Goal: Task Accomplishment & Management: Complete application form

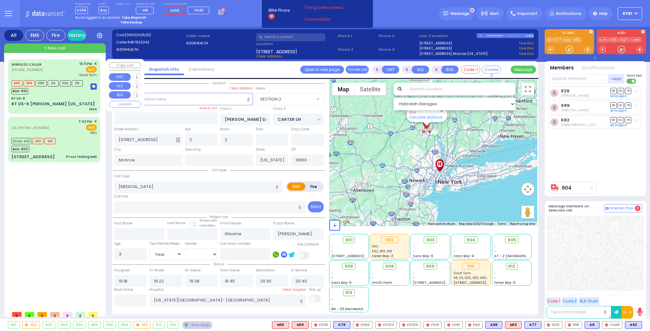
select select "SECTION 2"
select select "Year"
select select "[DEMOGRAPHIC_DATA]"
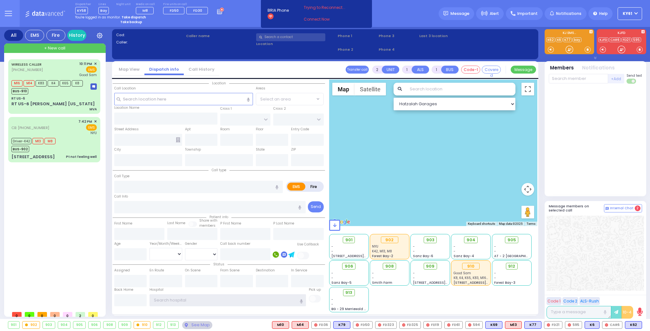
type input "ky61"
click at [129, 16] on strong "Take dispatch" at bounding box center [134, 17] width 24 height 5
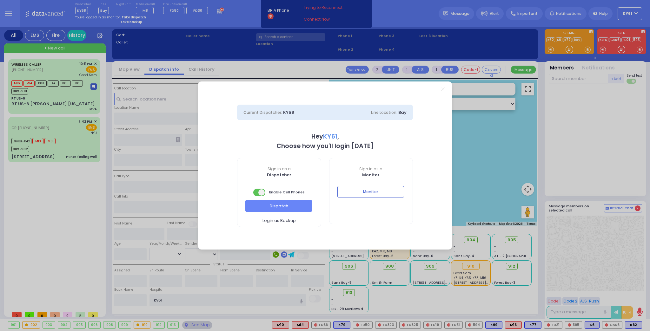
select select "7"
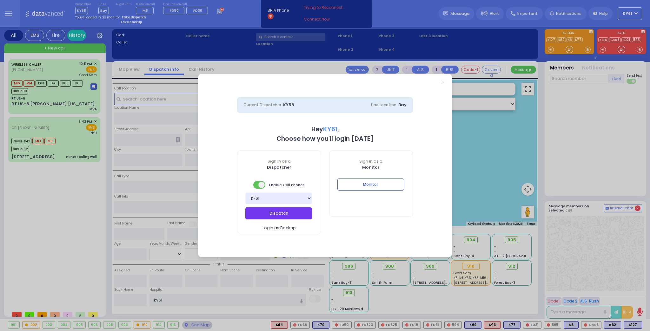
click at [258, 215] on button "Dispatch" at bounding box center [278, 214] width 67 height 12
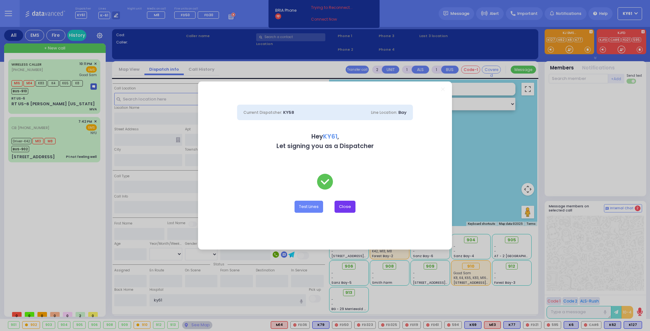
click at [346, 210] on button "Close" at bounding box center [344, 207] width 21 height 12
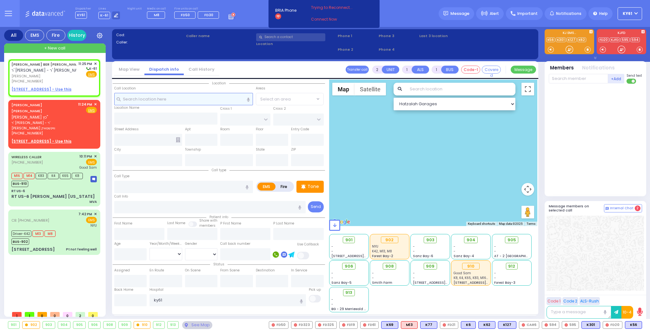
select select
radio input "true"
type input "MOSHE BER"
type input "SCHWARTZ"
select select
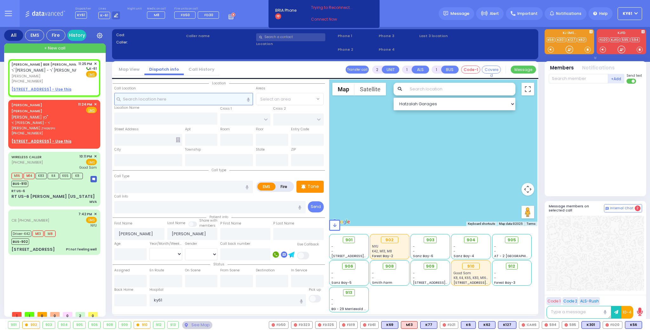
type input "23:25"
select select "Hatzalah Garages"
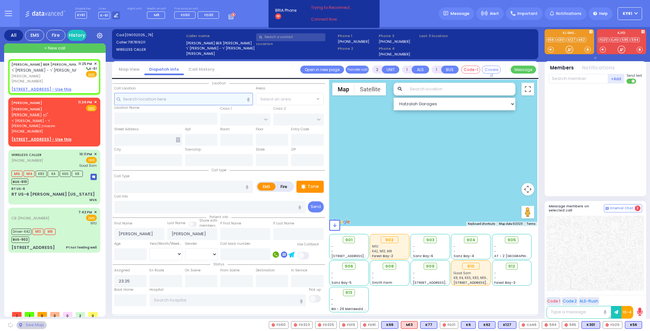
select select
radio input "true"
select select
select select "Hatzalah Garages"
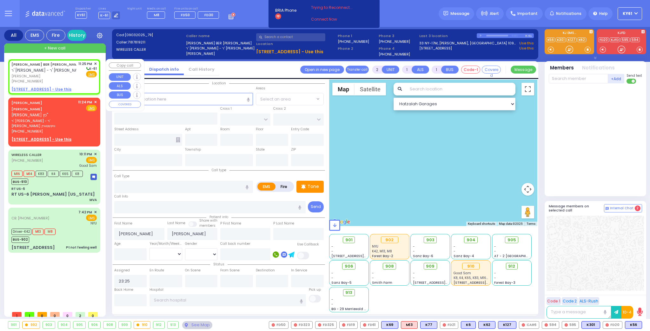
click at [72, 74] on span "משה בער שווארץ" at bounding box center [43, 76] width 65 height 5
select select
radio input "true"
select select
select select "Hatzalah Garages"
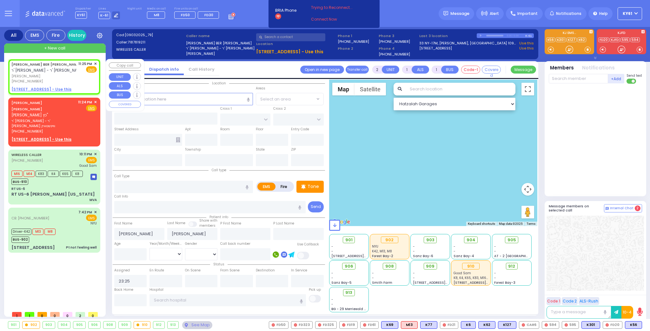
select select
radio input "true"
select select
select select "Hatzalah Garages"
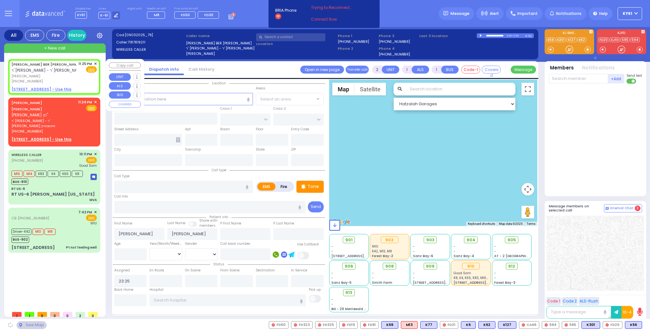
click at [65, 80] on div "(718) 781-9211" at bounding box center [43, 81] width 65 height 5
select select
radio input "true"
select select
select select "Hatzalah Garages"
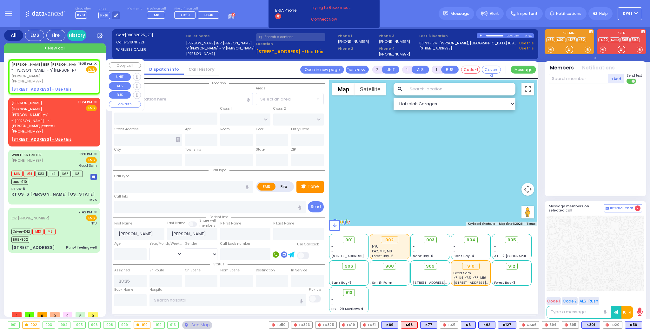
click at [35, 88] on u "5 BEER SHAVA ST 403 - Use this" at bounding box center [41, 89] width 60 height 5
select select
radio input "true"
select select
select select "Hatzalah Garages"
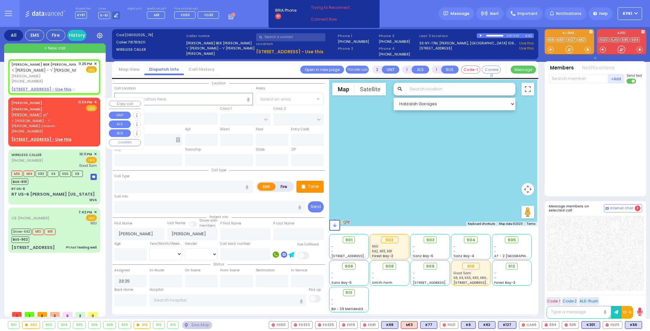
select select
radio input "true"
select select
select select "Hatzalah Garages"
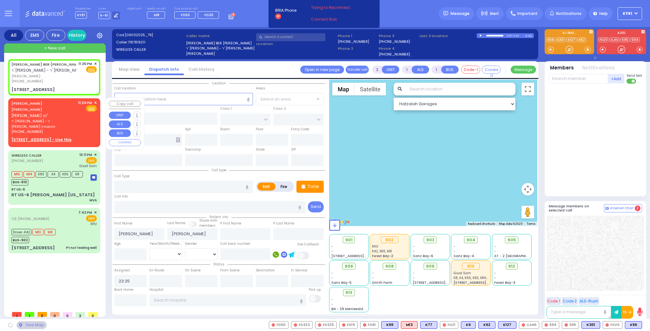
type input "S.M. ROSMER RD"
type input "BEER SHAVA ST"
type input "5 BEER SHAVA ST"
type input "403"
type input "Kiryas Joel"
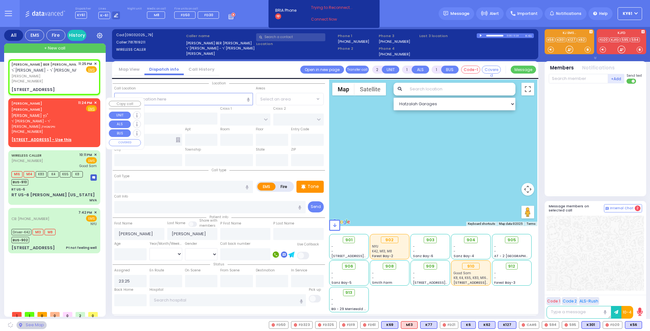
type input "[US_STATE]"
type input "10950"
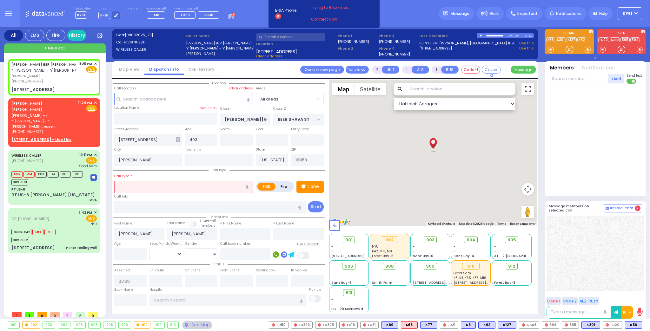
click at [283, 185] on label "Fire" at bounding box center [284, 187] width 18 height 8
radio input "true"
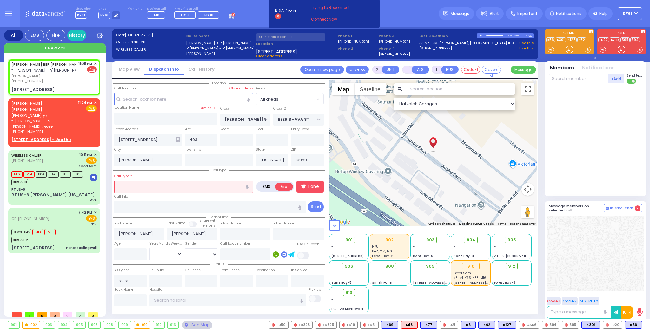
drag, startPoint x: 207, startPoint y: 186, endPoint x: 211, endPoint y: 188, distance: 4.3
click at [208, 187] on input "text" at bounding box center [183, 187] width 139 height 12
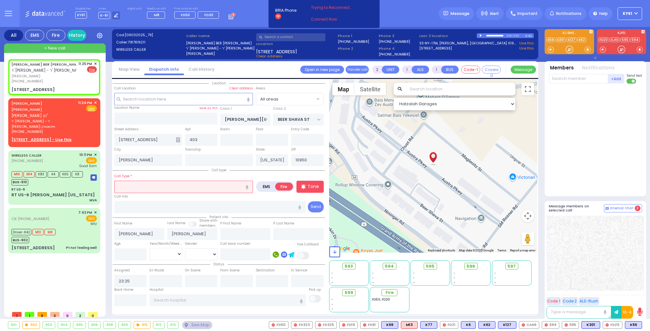
type input "s"
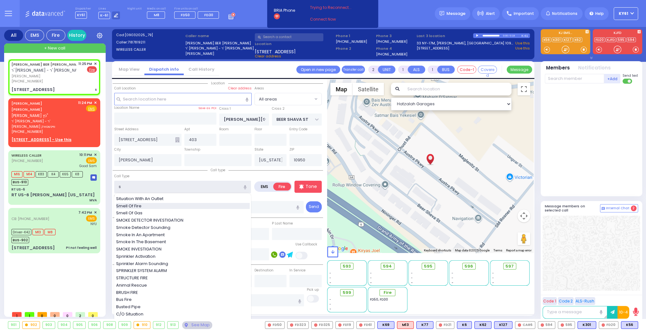
select select
radio input "true"
select select
select select "Hatzalah Garages"
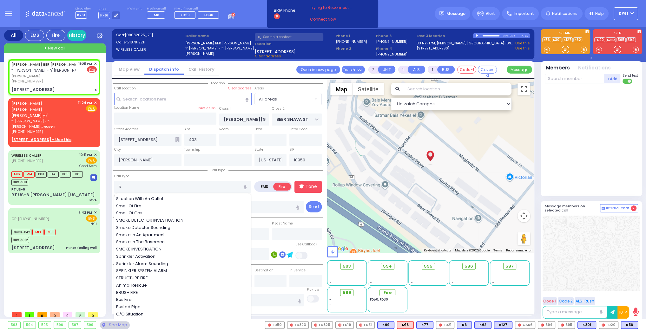
click at [141, 205] on span "Smell Of Fire" at bounding box center [130, 206] width 28 height 6
type input "Smell Of Fire"
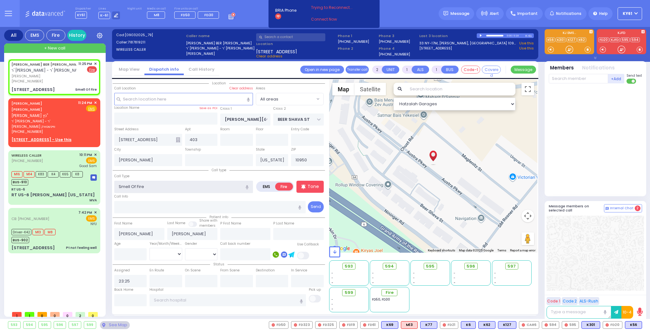
select select
radio input "true"
select select
select select "Hatzalah Garages"
click at [316, 188] on p "Tone" at bounding box center [312, 186] width 11 height 7
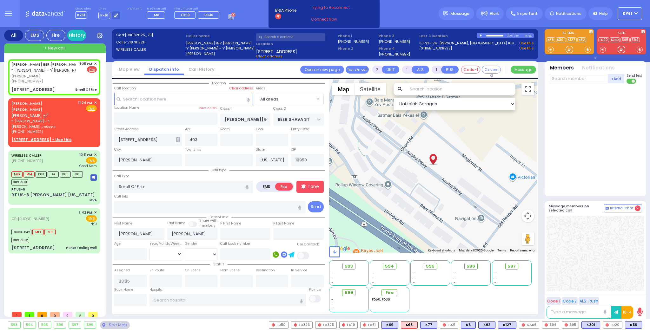
select select
radio input "true"
select select
select select "Hatzalah Garages"
click at [633, 326] on span "FD40" at bounding box center [631, 325] width 19 height 7
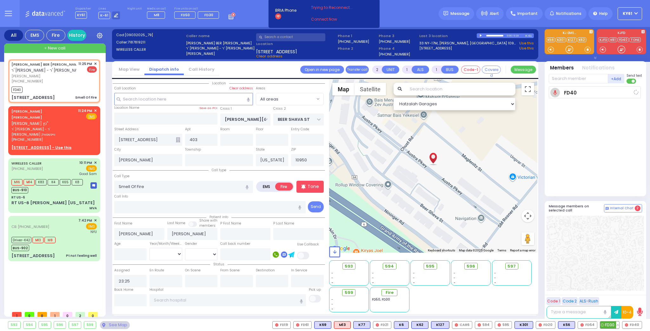
select select
radio input "true"
select select
type input "23:26"
select select "Hatzalah Garages"
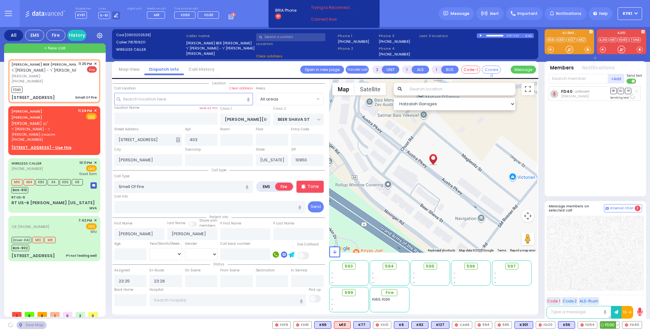
click at [607, 324] on span "FD30" at bounding box center [609, 325] width 19 height 7
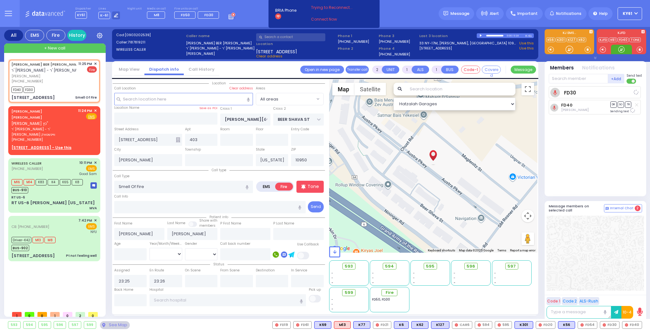
select select
radio input "true"
select select
select select "Hatzalah Garages"
click at [591, 326] on span "FD54" at bounding box center [587, 325] width 19 height 7
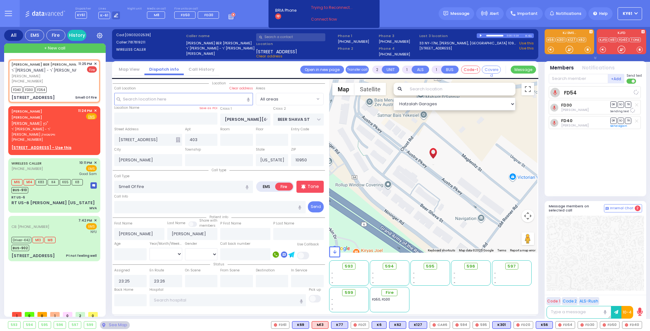
select select
radio input "true"
select select
select select "Hatzalah Garages"
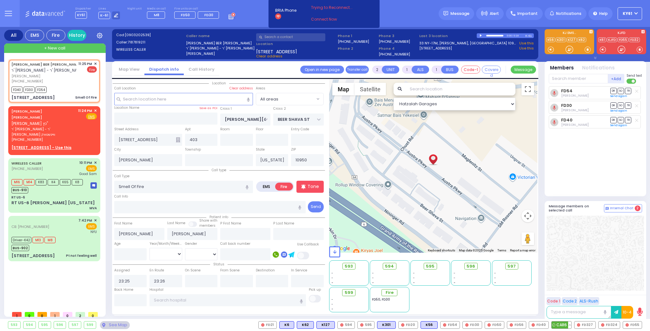
click at [565, 326] on span "CAR6" at bounding box center [561, 325] width 20 height 7
select select
radio input "true"
select select
select select "Hatzalah Garages"
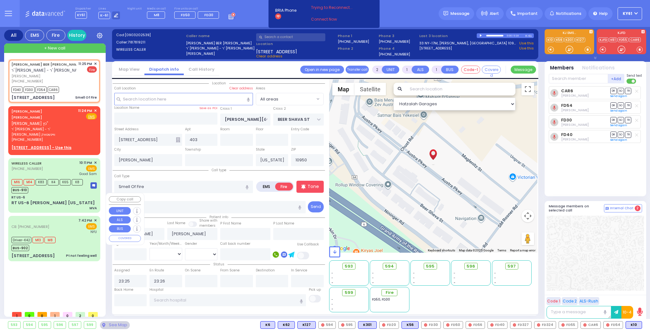
click at [69, 235] on div "Driver-K42 M13 M8 BUS-902" at bounding box center [53, 243] width 85 height 16
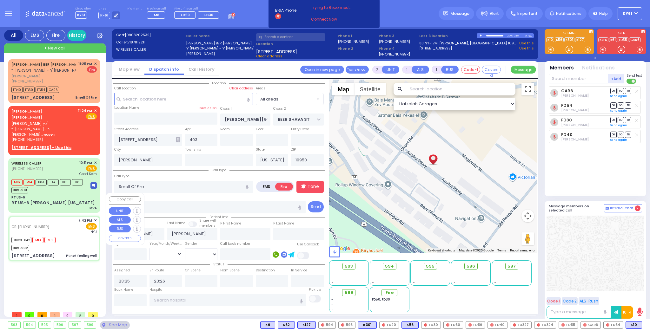
type input "6"
select select
type input "Pt not feeling well"
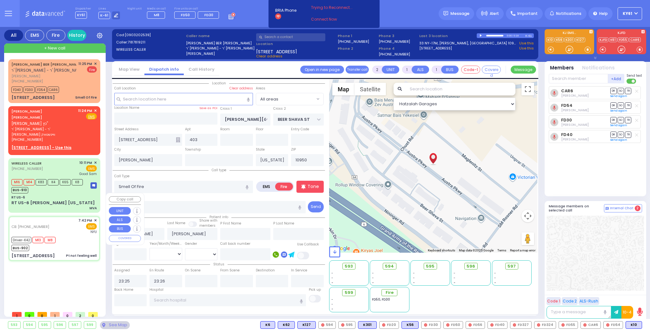
radio input "true"
type input "Samson"
type input "Rosenthal"
type input "71"
select select "Year"
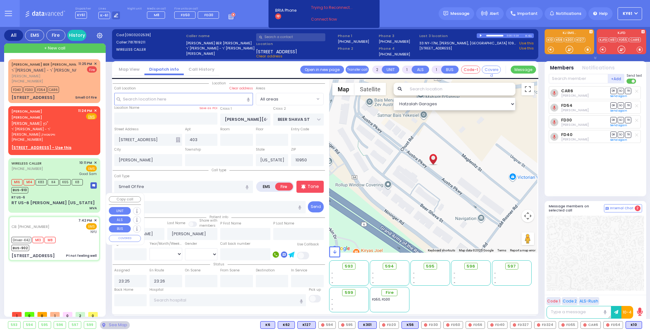
select select "[DEMOGRAPHIC_DATA]"
type input "8456623761"
type input "19:42"
type input "19:47"
type input "19:48"
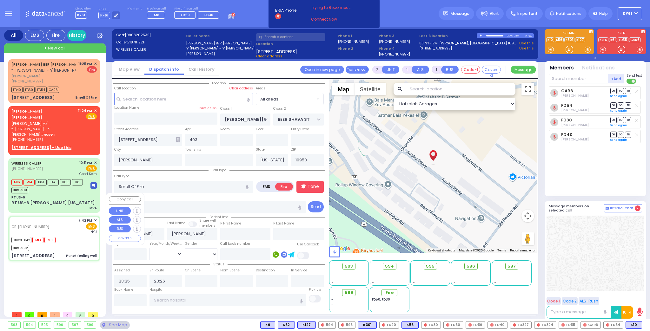
type input "20:35"
type input "21:51"
type input "NYU Langone Medical Center"
select select "Hatzalah Garages"
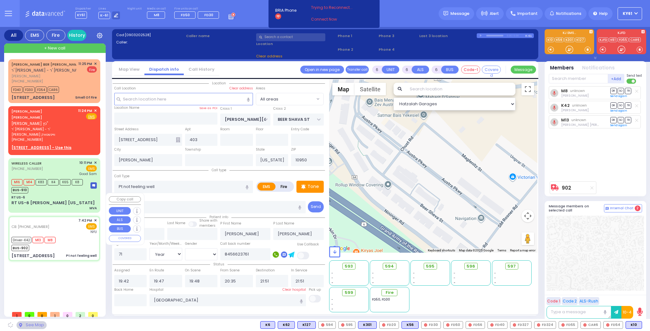
type input "BUCHANAN COURT"
type input "GARFIELD RD"
type input "[STREET_ADDRESS]"
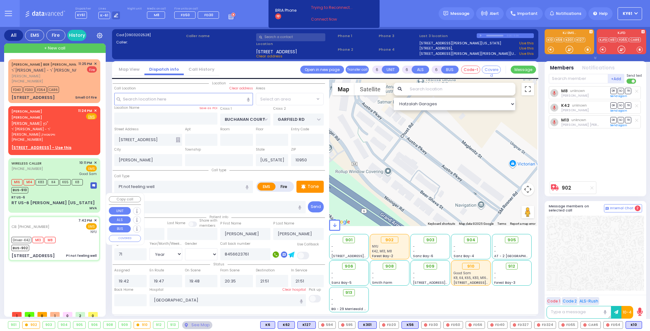
select select "SECTION 1"
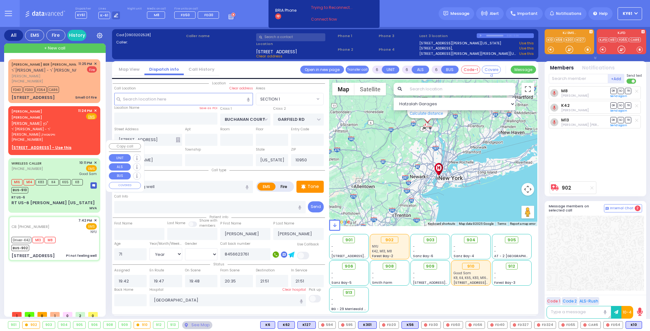
click at [84, 195] on div "RT US-6" at bounding box center [53, 197] width 85 height 5
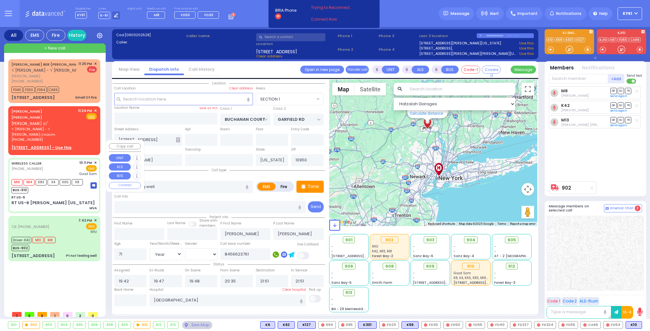
select select
type input "MVA"
radio input "true"
type input "Mozes"
type input "Stauber"
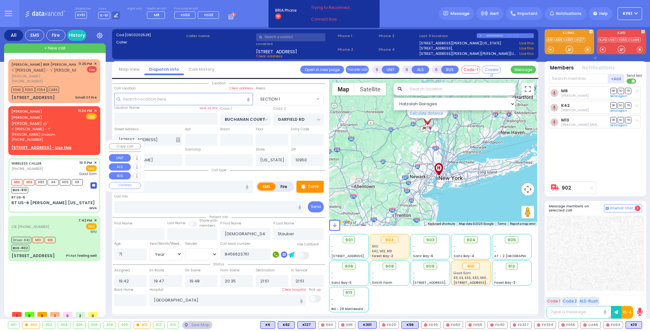
type input "49"
select select "Year"
select select "[DEMOGRAPHIC_DATA]"
type input "22:11"
type input "22:13"
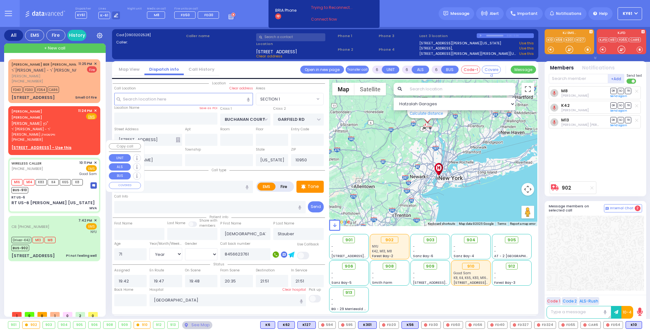
type input "22:21"
type input "22:29"
type input "23:08"
type input "Good Samaritan Hospital"
select select "Hatzalah Garages"
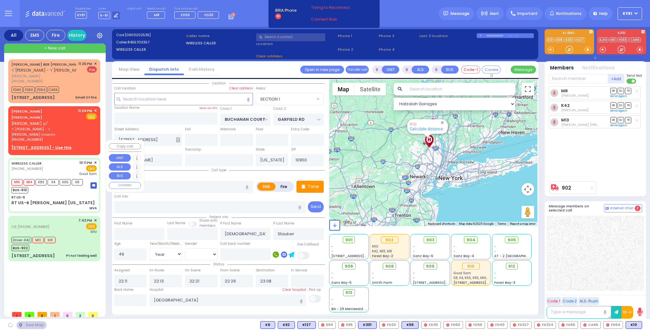
type input "RT US-6"
type input "ROUTE 6"
type input "RT US-6 [PERSON_NAME] [US_STATE]"
type input "Harriman"
type input "10926"
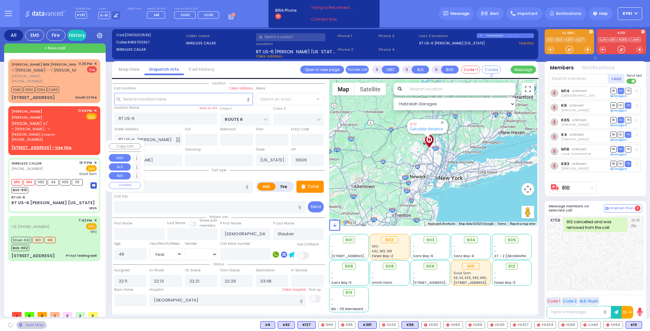
select select "MONROE"
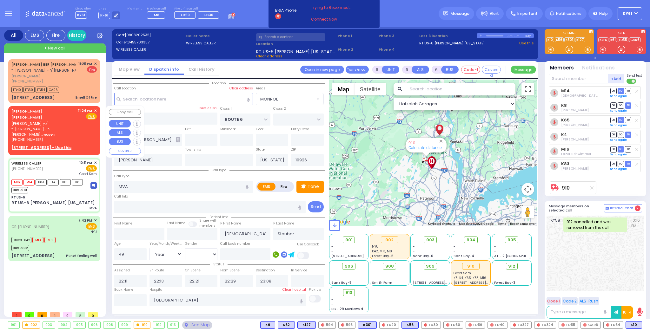
click at [97, 112] on div "CHAIM JOSHUA KATZ חיים יושע כץ" ר' יחזקאל שרגא - ר' שמשון וויינשטאק (845) 545-7…" at bounding box center [54, 129] width 89 height 45
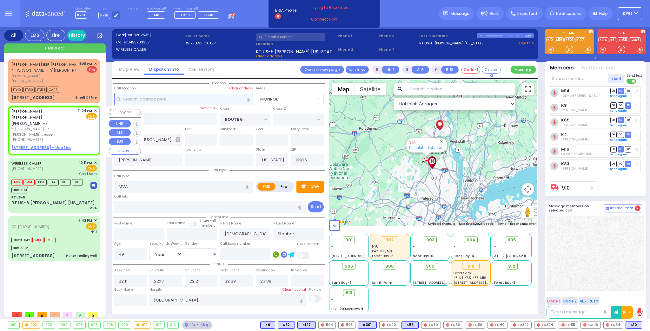
type input "2"
type input "1"
select select
radio input "true"
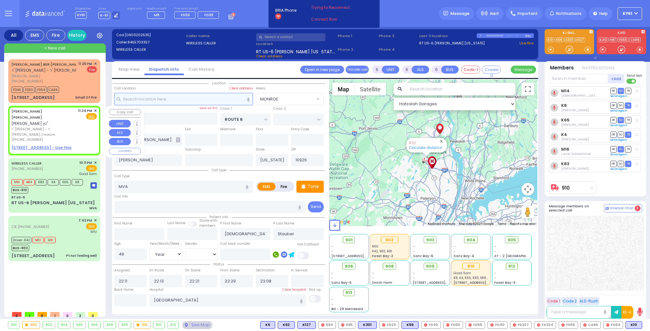
type input "CHAIM JOSHUA"
type input "KATZ"
select select
type input "23:24"
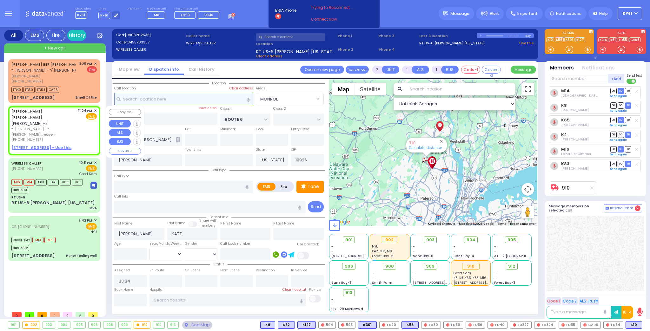
select select "Hatzalah Garages"
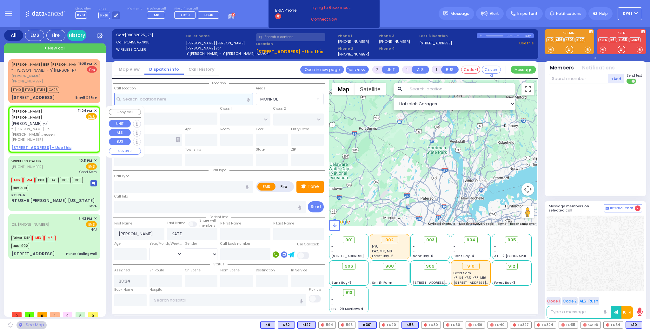
select select
radio input "true"
select select
select select "Hatzalah Garages"
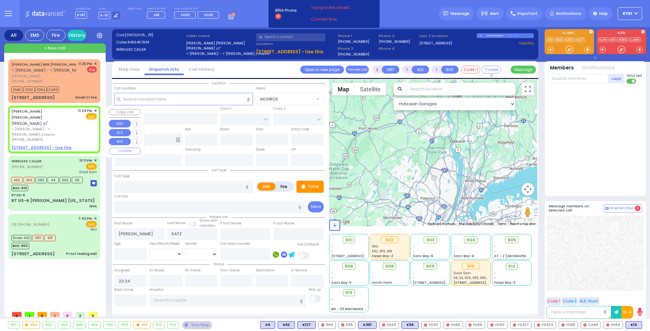
click at [96, 111] on span "✕" at bounding box center [95, 110] width 3 height 5
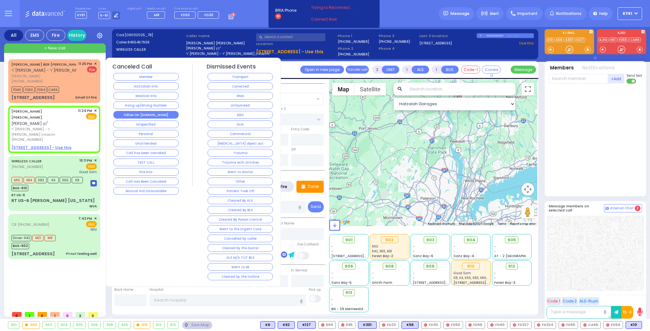
click at [132, 113] on button "Follow On [DOMAIN_NAME]" at bounding box center [145, 115] width 65 height 8
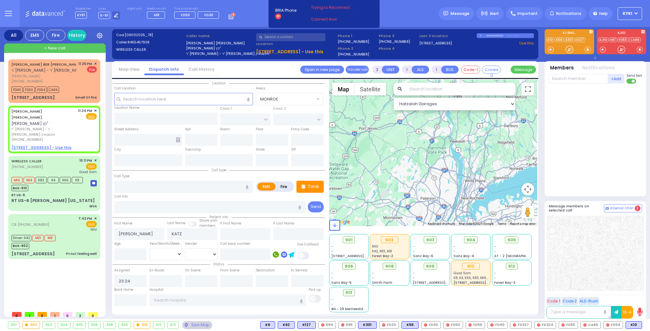
select select
radio input "true"
select select
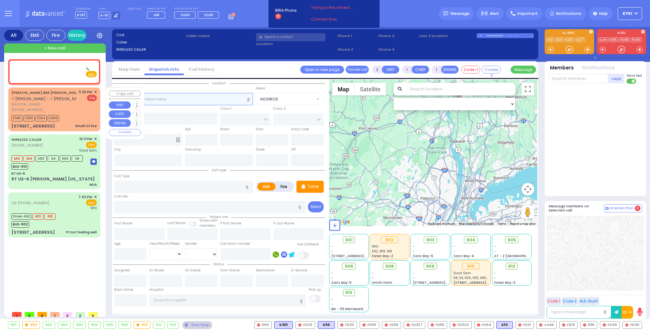
select select
radio input "true"
select select
type input "23:37"
select select "Hatzalah Garages"
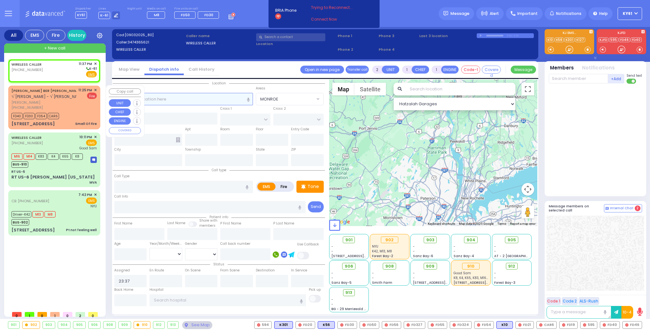
select select
radio input "true"
select select
select select "Hatzalah Garages"
select select
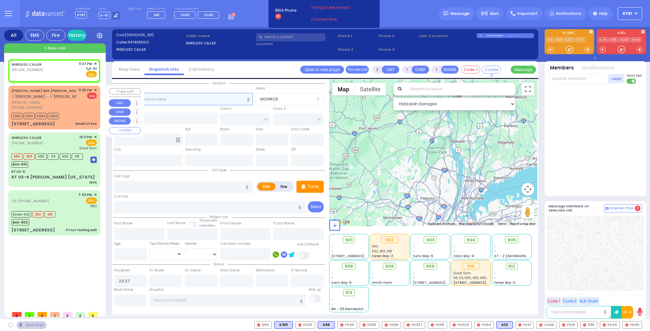
radio input "true"
select select
select select "Hatzalah Garages"
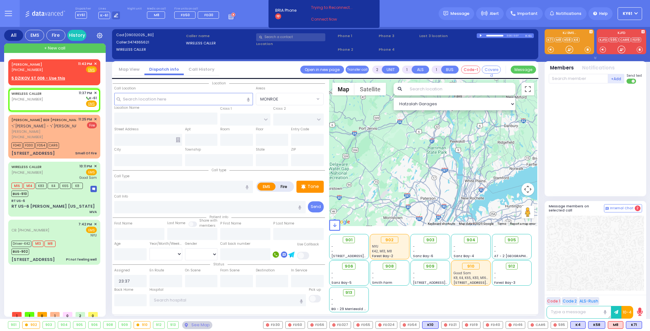
click at [231, 15] on circle at bounding box center [233, 15] width 4 height 4
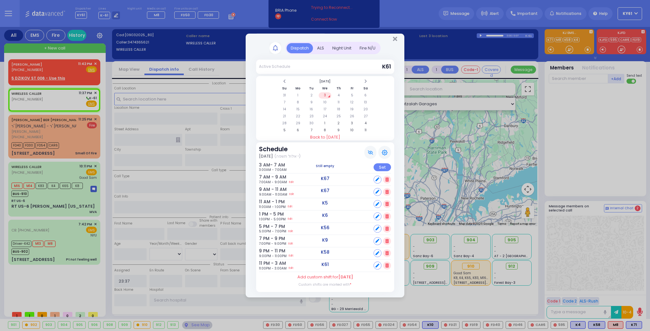
click at [340, 50] on div "Night Unit" at bounding box center [341, 48] width 27 height 10
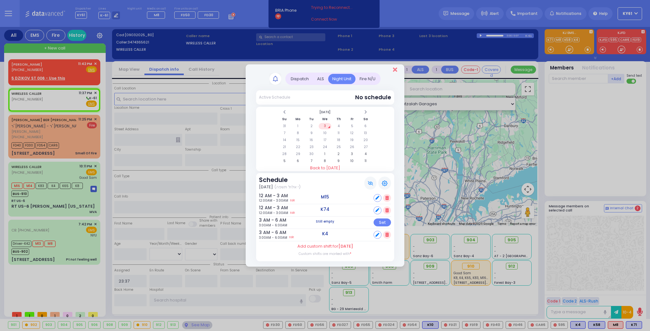
drag, startPoint x: 394, startPoint y: 70, endPoint x: 396, endPoint y: 68, distance: 3.6
click at [394, 70] on icon "Close" at bounding box center [395, 70] width 4 height 6
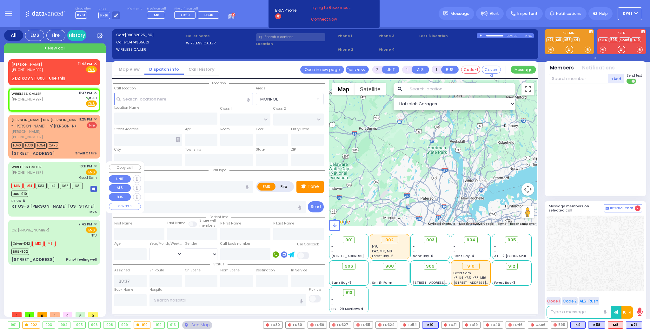
click at [69, 193] on div "BUS-910" at bounding box center [46, 193] width 71 height 8
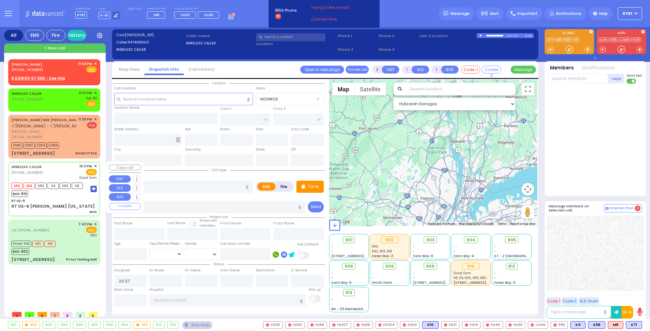
type input "6"
select select
type input "MVA"
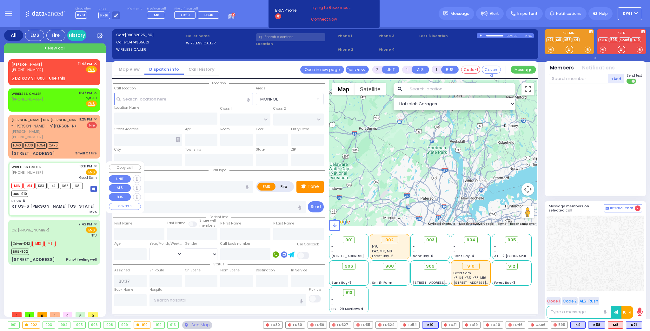
radio input "true"
type input "Mozes"
type input "Stauber"
type input "49"
select select "Year"
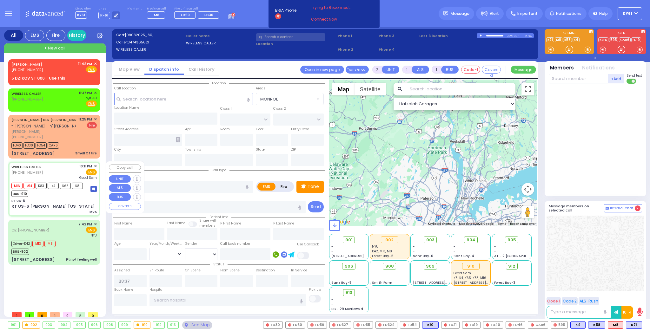
select select "[DEMOGRAPHIC_DATA]"
type input "22:11"
type input "22:13"
type input "22:21"
type input "22:29"
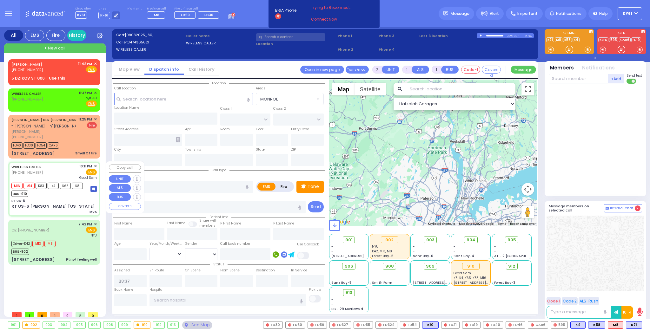
type input "23:08"
type input "Good Samaritan Hospital"
select select "Hatzalah Garages"
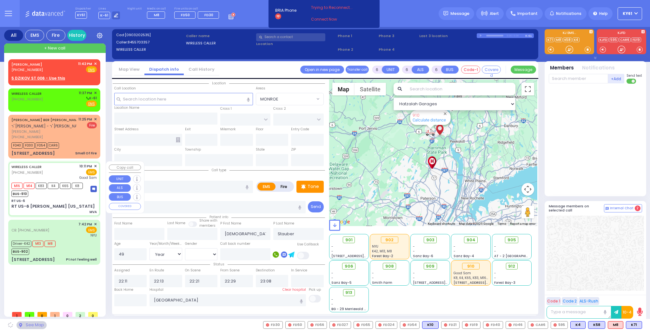
type input "RT US-6"
type input "ROUTE 6"
type input "RT US-6 [PERSON_NAME] [US_STATE]"
type input "Harriman"
type input "[US_STATE]"
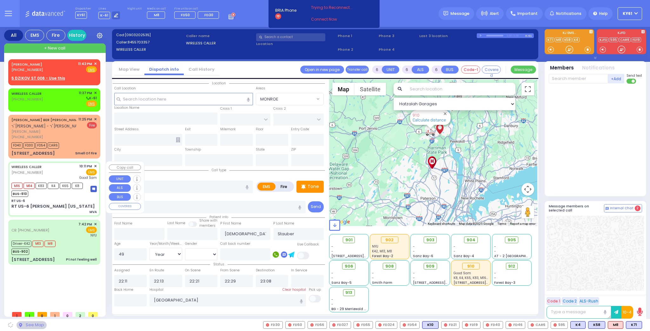
type input "10926"
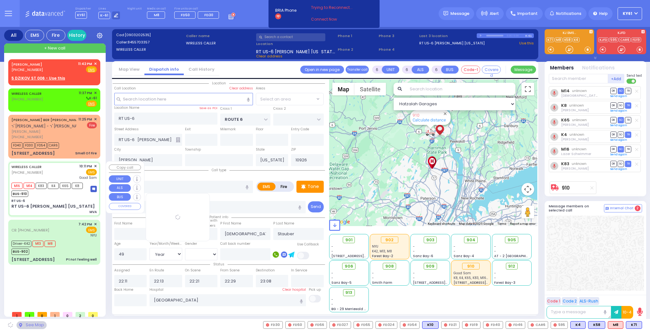
select select "MONROE"
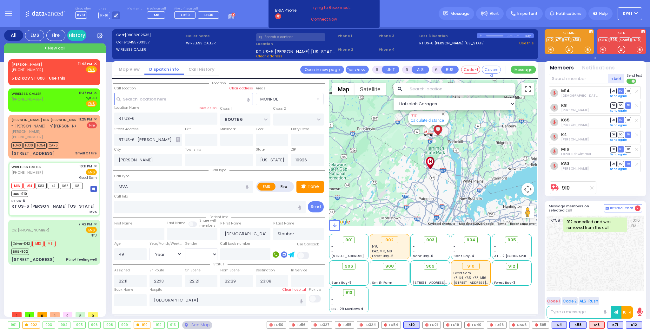
click at [228, 16] on icon at bounding box center [231, 15] width 7 height 7
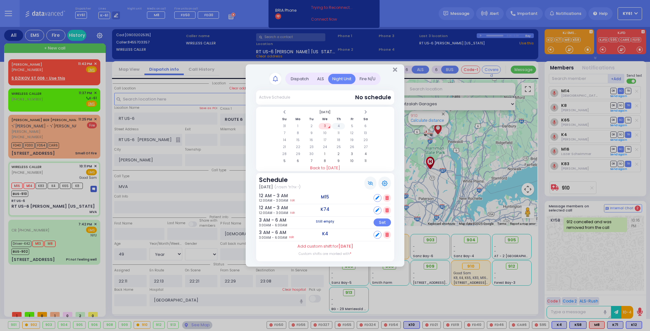
click at [339, 125] on td "4" at bounding box center [338, 126] width 13 height 6
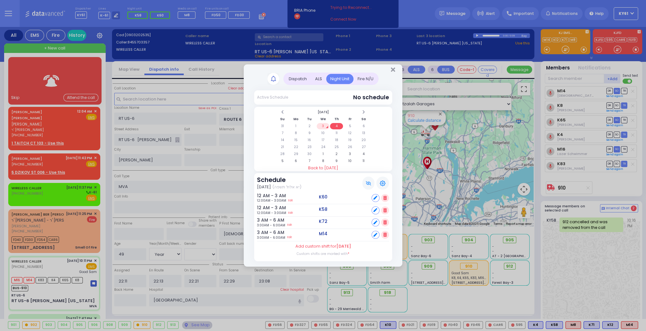
click at [65, 81] on div "Dispatch Active Schedule Su 1" at bounding box center [323, 165] width 646 height 331
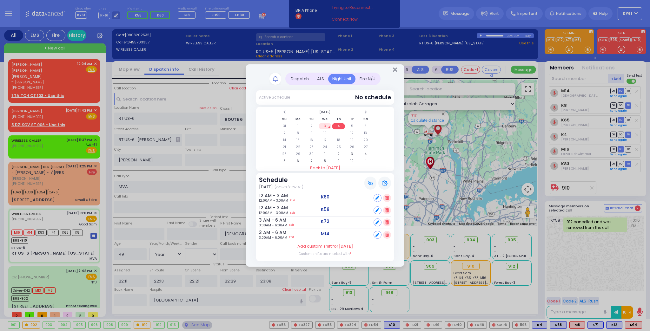
click at [65, 84] on div "Dispatch Active Schedule Su 1" at bounding box center [325, 165] width 650 height 331
click at [396, 70] on icon "Close" at bounding box center [395, 70] width 4 height 6
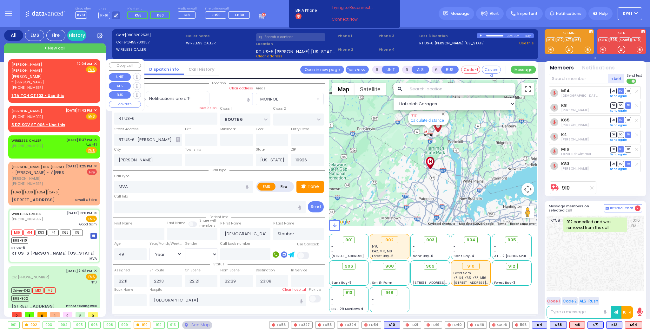
click at [37, 93] on u "1 TAITCH CT 103 - Use this" at bounding box center [37, 95] width 52 height 5
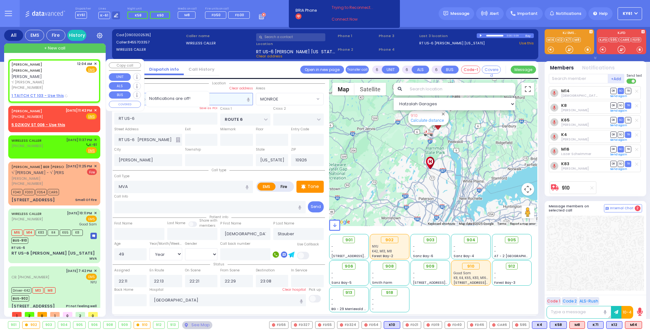
type input "2"
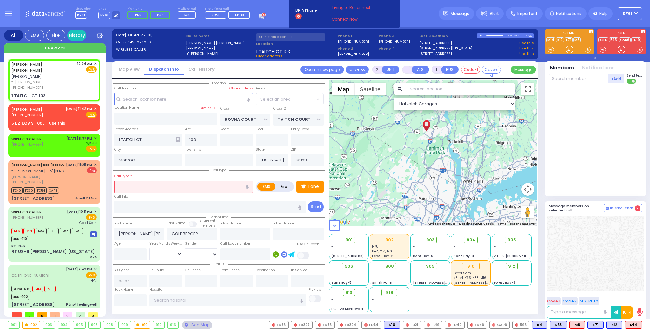
drag, startPoint x: 185, startPoint y: 186, endPoint x: 191, endPoint y: 188, distance: 6.4
click at [187, 187] on input "text" at bounding box center [183, 187] width 139 height 12
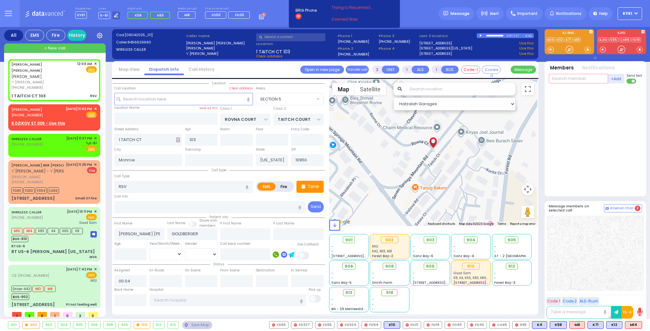
drag, startPoint x: 581, startPoint y: 80, endPoint x: 580, endPoint y: 76, distance: 3.8
click at [581, 80] on input "text" at bounding box center [578, 79] width 59 height 10
click at [578, 94] on div "KY58" at bounding box center [570, 92] width 32 height 6
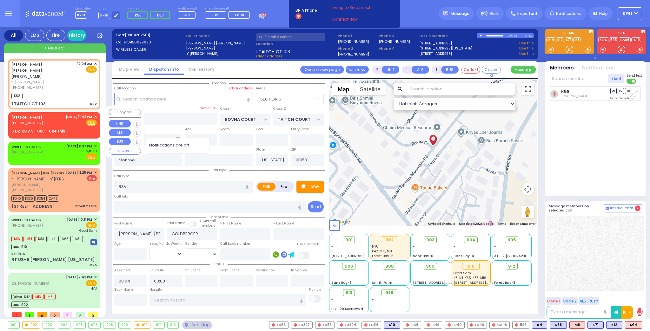
click at [94, 114] on span "✕" at bounding box center [95, 116] width 3 height 5
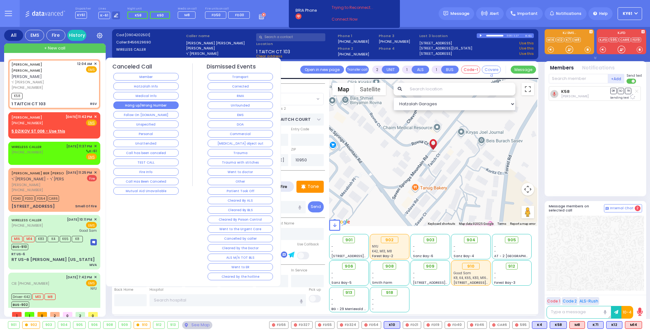
click at [120, 102] on button "Hang up/Wrong Number" at bounding box center [145, 106] width 65 height 8
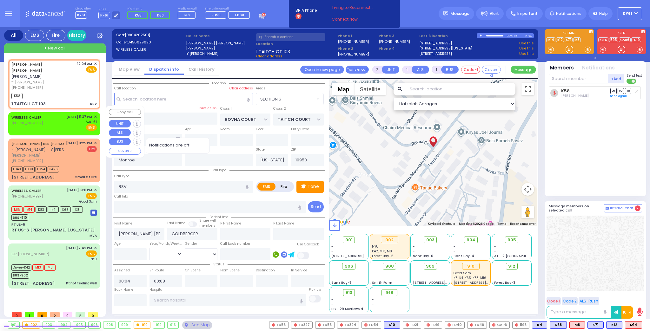
click at [93, 114] on div "9/3/2025 11:37 PM ✕" at bounding box center [81, 116] width 31 height 5
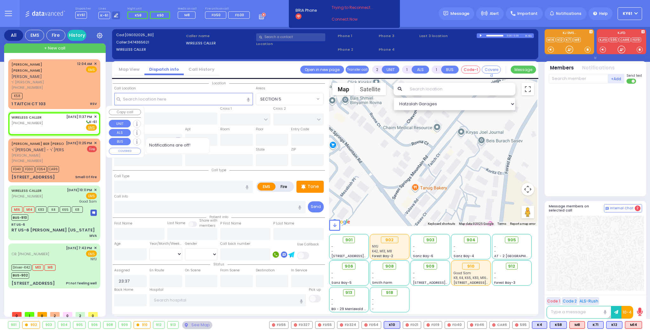
click at [94, 114] on span "✕" at bounding box center [95, 116] width 3 height 5
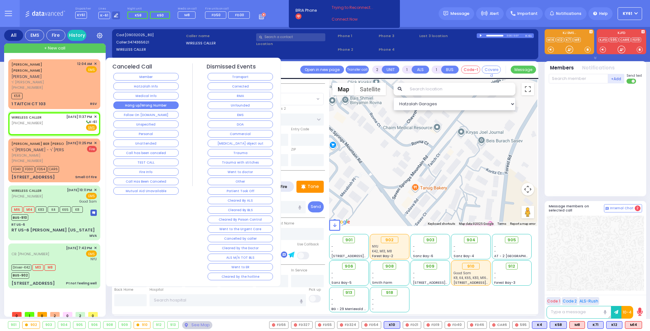
click at [138, 104] on button "Hang up/Wrong Number" at bounding box center [145, 106] width 65 height 8
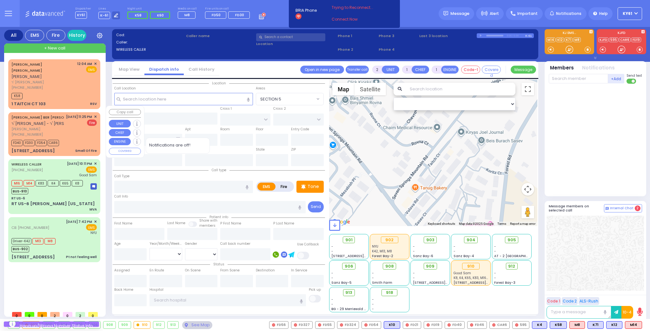
click at [95, 114] on span "✕" at bounding box center [95, 116] width 3 height 5
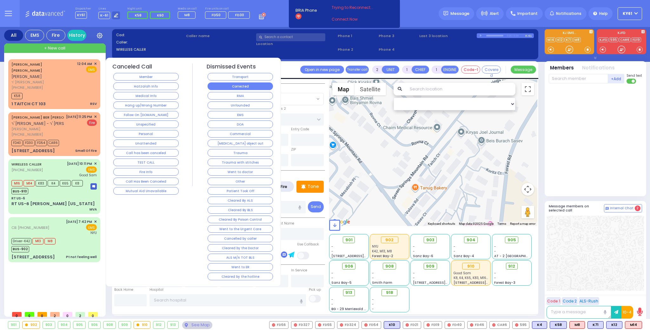
click at [221, 87] on button "Corrected" at bounding box center [240, 86] width 65 height 8
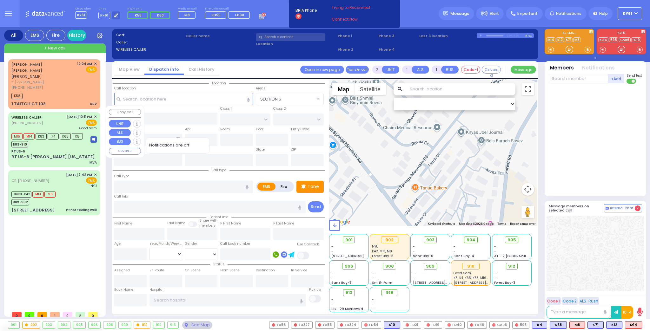
click at [85, 138] on div "M16 M14 K83 K4 K65 K8 BUS-910" at bounding box center [49, 140] width 76 height 16
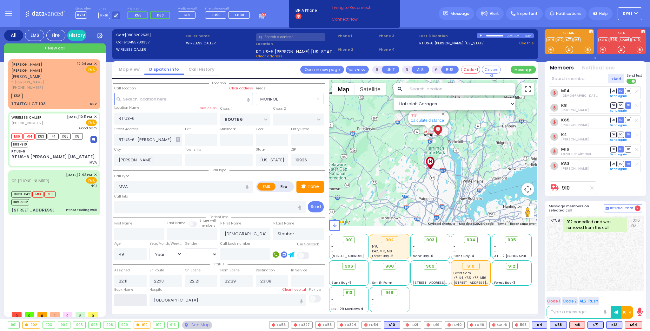
click at [137, 298] on input "text" at bounding box center [130, 300] width 33 height 12
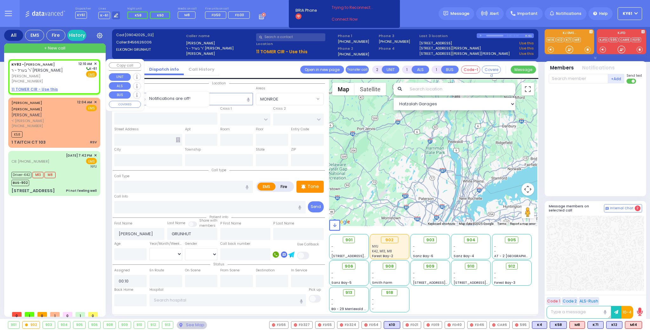
click at [26, 89] on u "11 TOMER CIR - Use this" at bounding box center [34, 89] width 46 height 5
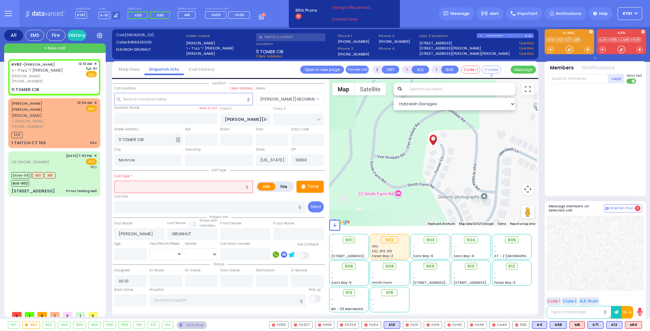
select select "[PERSON_NAME][GEOGRAPHIC_DATA]"
select select
drag, startPoint x: 151, startPoint y: 139, endPoint x: 159, endPoint y: 144, distance: 9.0
click at [158, 142] on input "11 TOMER CIR" at bounding box center [148, 140] width 68 height 12
click at [164, 100] on input "text" at bounding box center [183, 99] width 139 height 12
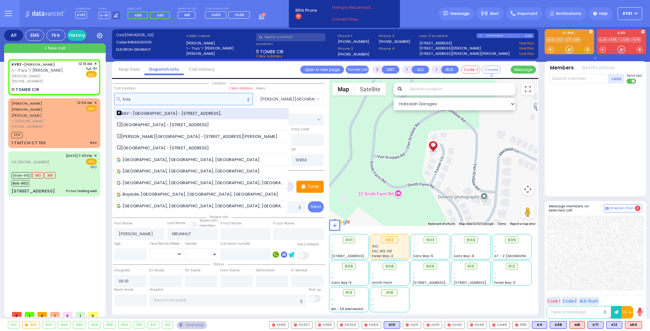
type input "bay"
click at [157, 111] on span "BAY - Forest Garage - 63 Forest Rd," at bounding box center [170, 113] width 107 height 6
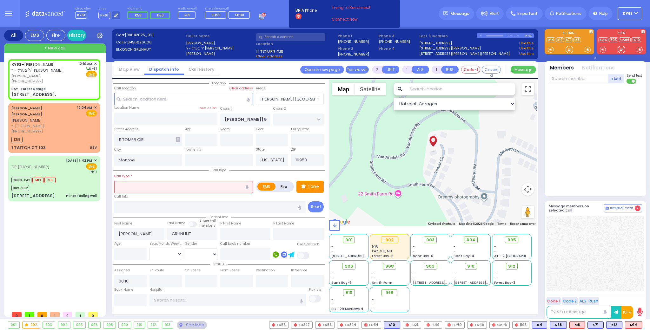
select select
radio input "true"
select select
type input "BAY - Forest Garage"
type input "SANZ COURT"
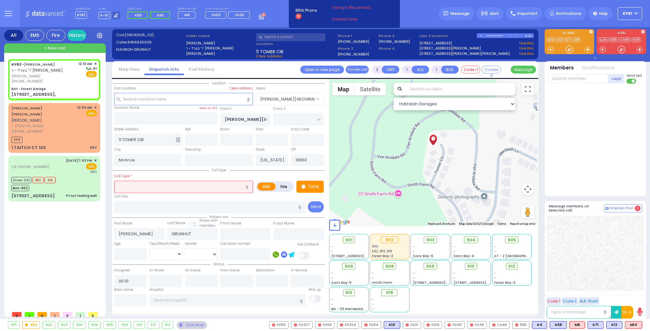
type input "HAYES COURT"
type input "63 Forest Rd,"
select select "Hatzalah Garages"
select select "SECTION 2"
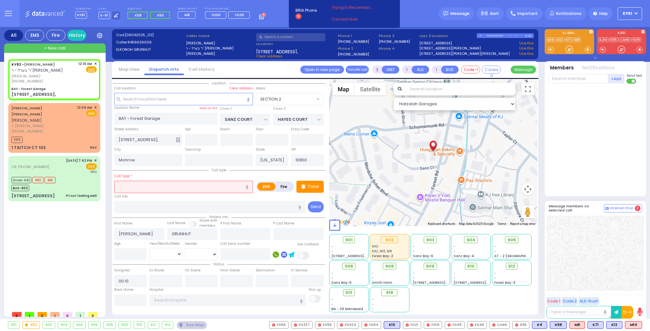
select select
radio input "true"
select select
select select "Hatzalah Garages"
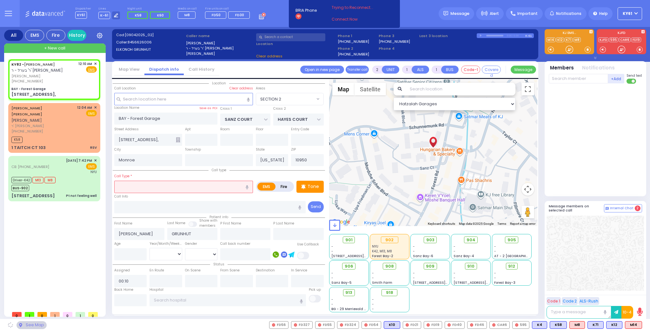
select select "SECTION 2"
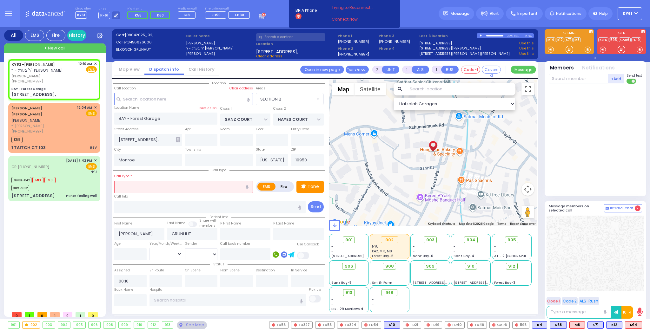
click at [159, 187] on input "text" at bounding box center [183, 187] width 139 height 12
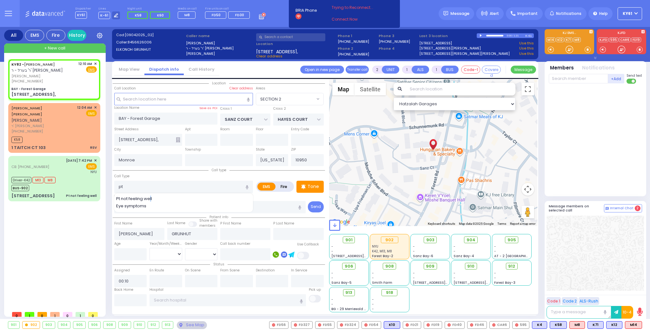
drag, startPoint x: 149, startPoint y: 198, endPoint x: 152, endPoint y: 197, distance: 3.4
click at [151, 197] on span "Pt not feeling well" at bounding box center [135, 199] width 38 height 6
type input "Pt not feeling well"
type input "1"
type input "0"
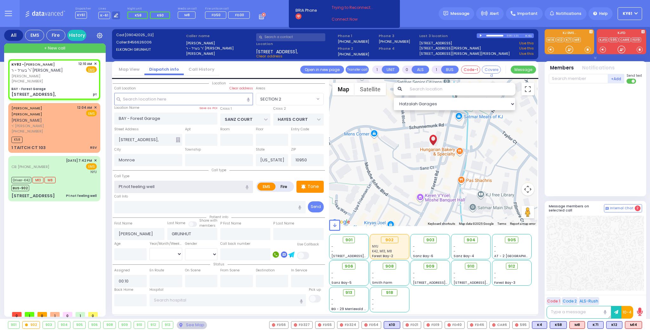
select select
radio input "true"
select select
select select "Hatzalah Garages"
select select "SECTION 2"
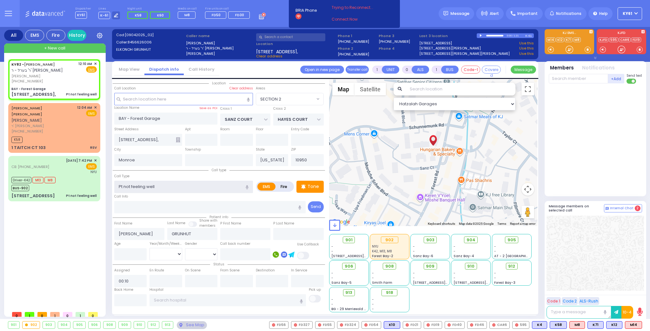
select select
radio input "true"
select select
click at [588, 81] on input "text" at bounding box center [578, 79] width 59 height 10
select select "Hatzalah Garages"
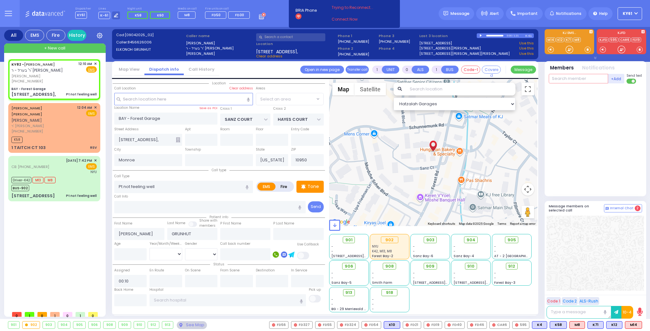
select select "SECTION 2"
select select
radio input "true"
select select
select select "Hatzalah Garages"
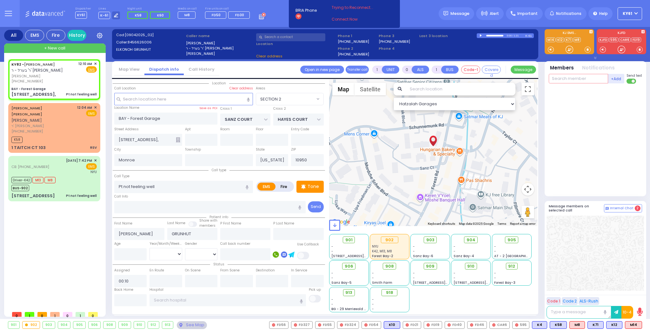
type input "8"
select select "SECTION 2"
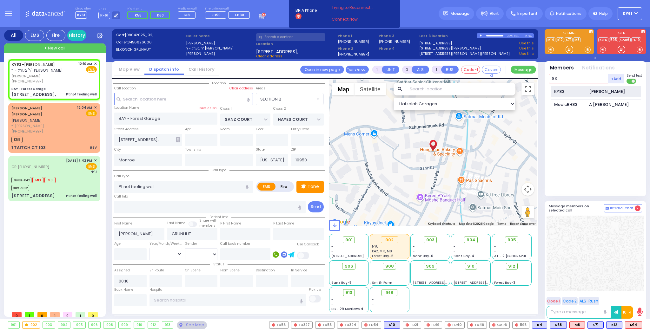
type input "83"
click at [569, 91] on div "KY83" at bounding box center [570, 92] width 32 height 6
click at [573, 79] on input "text" at bounding box center [578, 79] width 59 height 10
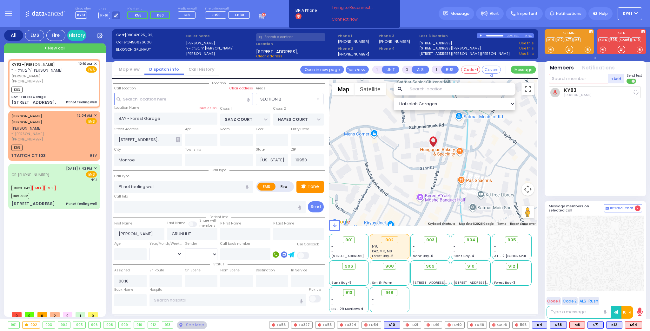
select select
radio input "true"
select select
type input "00:13"
select select "Hatzalah Garages"
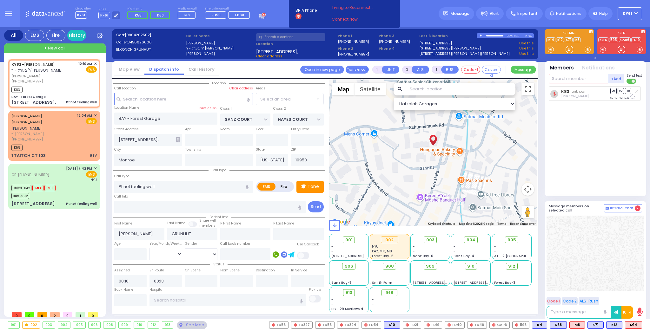
type input "8"
select select "SECTION 2"
type input "82"
click at [575, 90] on div "KY82" at bounding box center [570, 92] width 32 height 6
click at [571, 78] on input "text" at bounding box center [578, 79] width 59 height 10
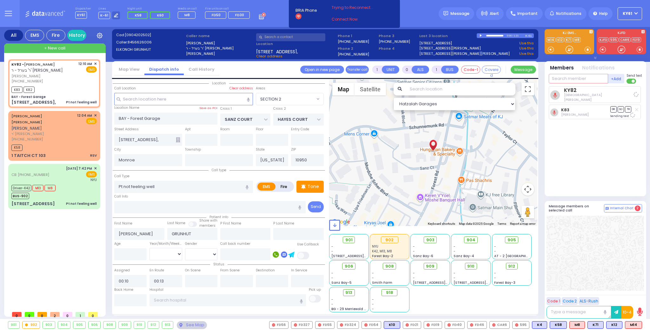
select select
radio input "true"
select select
select select "Hatzalah Garages"
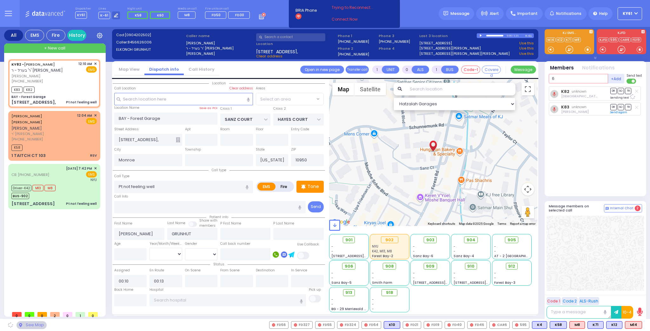
type input "69"
select select "SECTION 2"
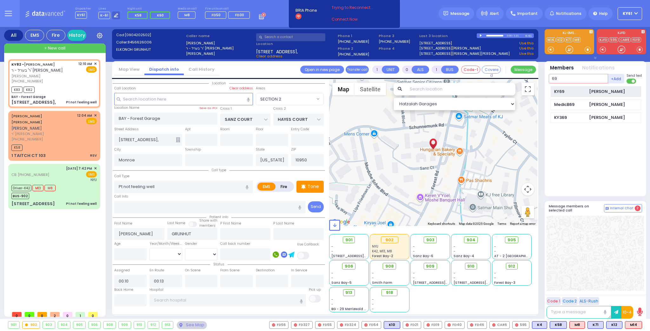
type input "69"
click at [574, 89] on div "KY69" at bounding box center [570, 92] width 32 height 6
select select
radio input "true"
select select
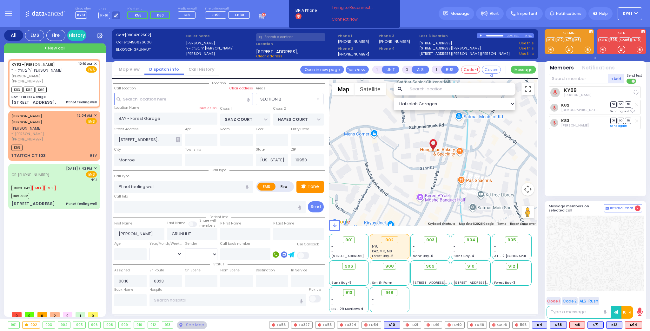
select select "Hatzalah Garages"
select select "SECTION 2"
type input "6"
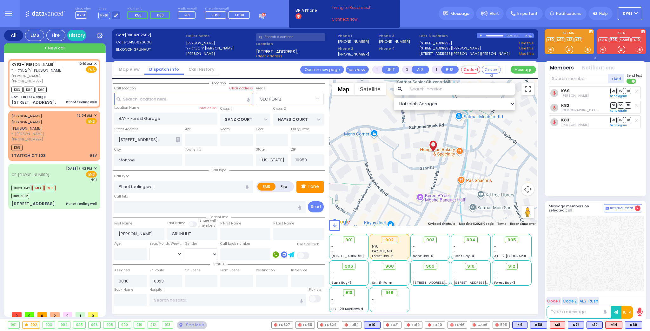
select select
radio input "true"
type input "Unknown"
select select "Year"
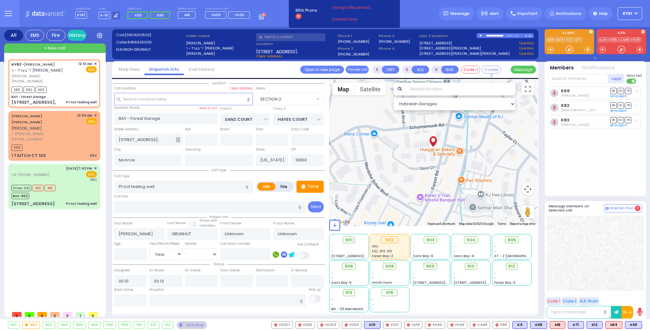
select select "Hatzalah Garages"
select select "SECTION 2"
select select
radio input "true"
select select "Year"
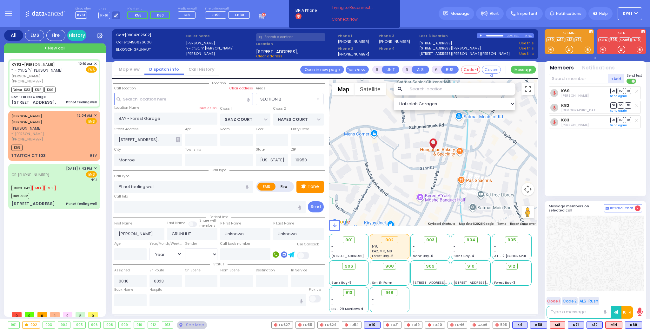
type input "00:15"
type input "00:18"
select select "Hatzalah Garages"
select select
radio input "true"
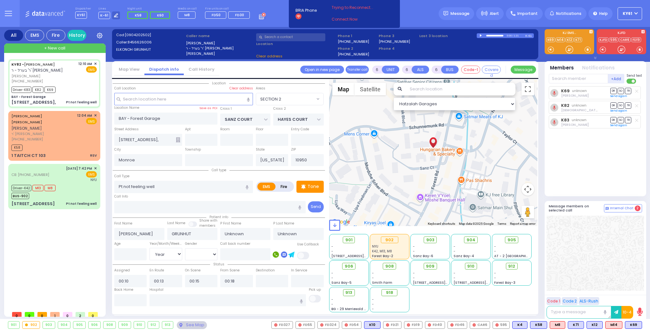
select select "Year"
select select "Hatzalah Garages"
select select
radio input "true"
select select "Year"
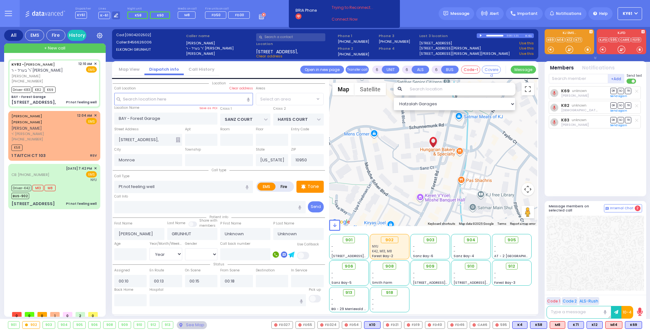
select select "Hatzalah Garages"
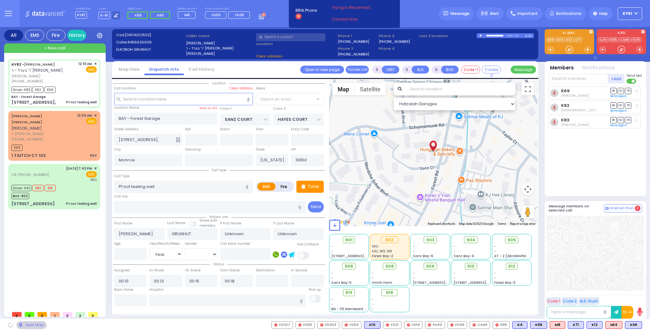
select select "SECTION 2"
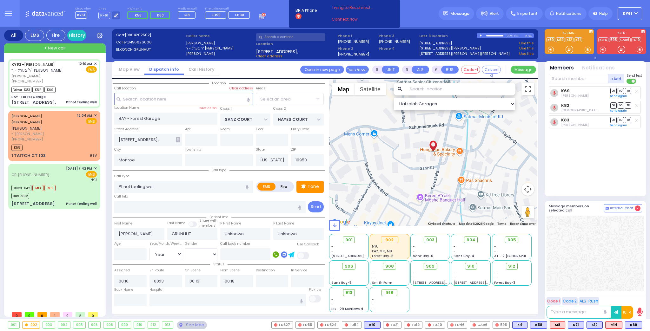
select select "SECTION 2"
select select
radio input "true"
type input "Elkonoh"
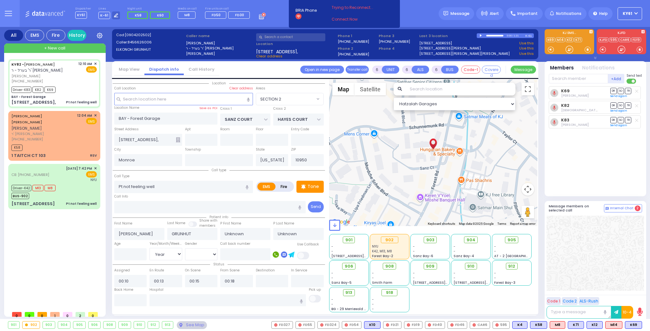
type input "Grunhut"
type input "34"
select select "Year"
select select "[DEMOGRAPHIC_DATA]"
select select "Hatzalah Garages"
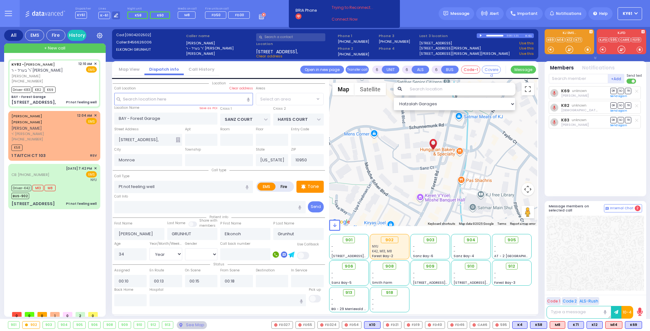
select select "SECTION 2"
select select
radio input "true"
select select "Year"
select select "[DEMOGRAPHIC_DATA]"
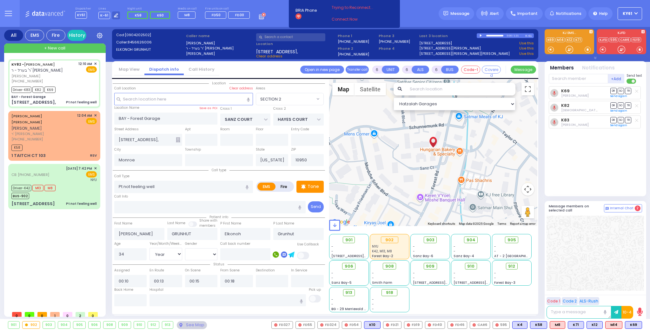
select select "Hatzalah Garages"
select select "SECTION 2"
select select
radio input "true"
select select "Year"
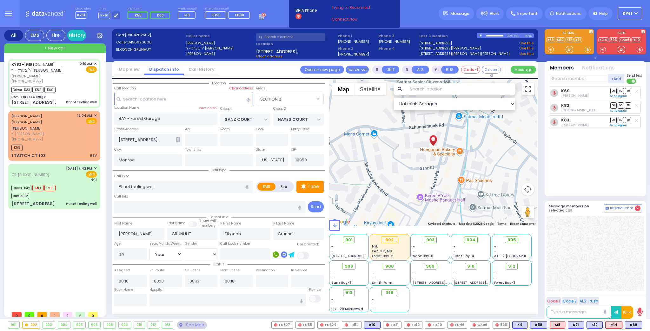
select select "[DEMOGRAPHIC_DATA]"
select select "Hatzalah Garages"
select select "SECTION 2"
select select
radio input "true"
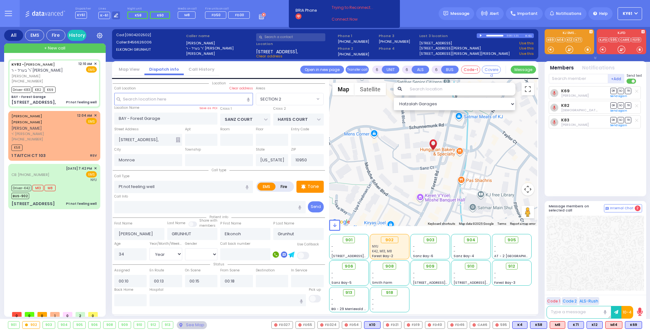
select select "Year"
select select "[DEMOGRAPHIC_DATA]"
select select "Hatzalah Garages"
select select "SECTION 2"
select select
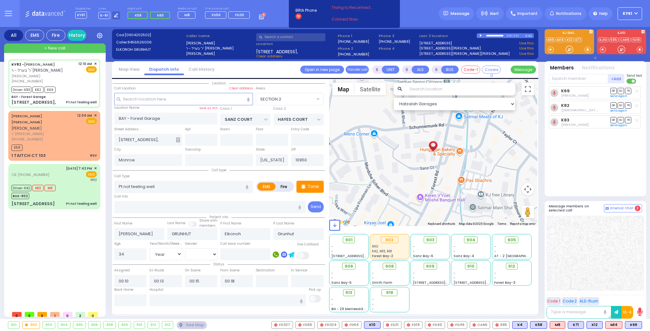
radio input "true"
select select "Year"
select select "[DEMOGRAPHIC_DATA]"
select select "Hatzalah Garages"
select select "SECTION 2"
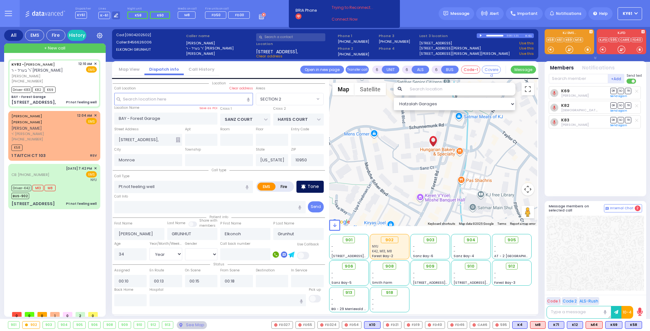
click at [316, 188] on p "Tone" at bounding box center [312, 186] width 11 height 7
drag, startPoint x: 63, startPoint y: 135, endPoint x: 73, endPoint y: 135, distance: 10.5
click at [70, 137] on div "(845) 662-9690" at bounding box center [42, 139] width 63 height 5
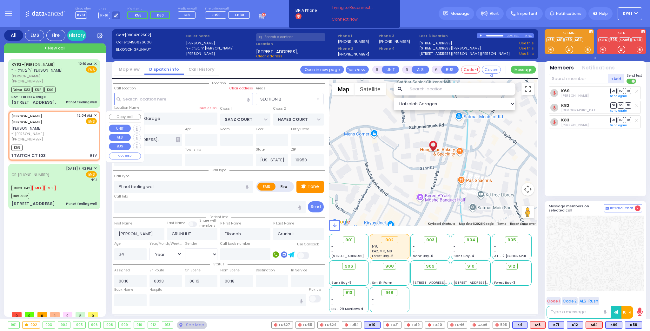
type input "2"
type input "1"
select select
type input "RSV"
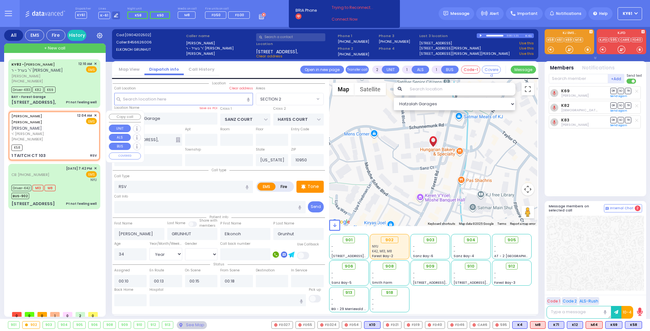
radio input "true"
type input "JOEL AVRUM A."
type input "GOLDBERGER"
select select
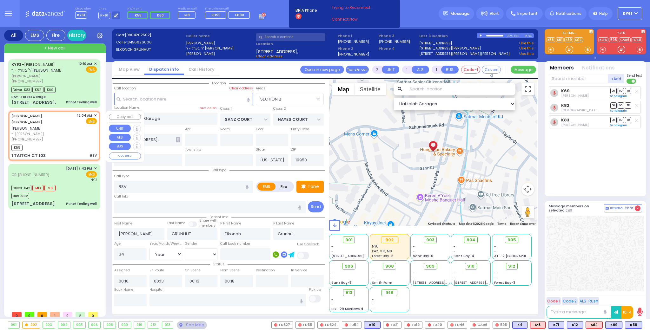
type input "00:04"
type input "00:08"
select select "Hatzalah Garages"
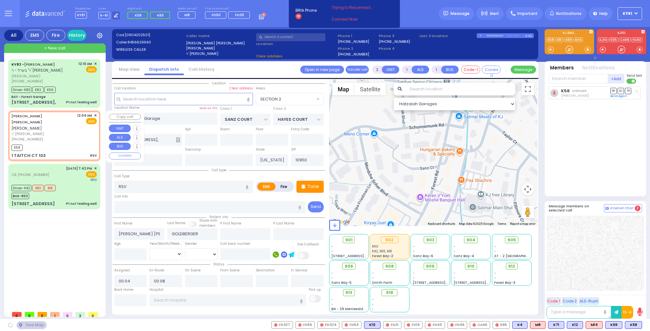
type input "ROVNA COURT"
type input "TAITCH COURT"
type input "1 TAITCH CT"
type input "103"
select select "SECTION 5"
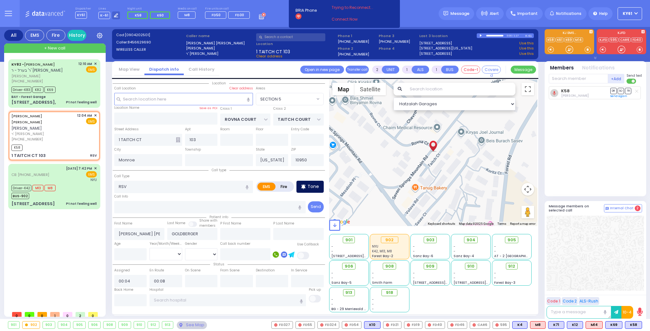
click at [310, 187] on p "Tone" at bounding box center [312, 186] width 11 height 7
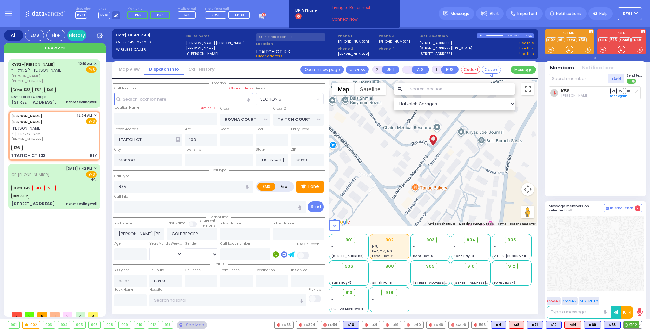
click at [627, 327] on span "K102" at bounding box center [632, 325] width 18 height 7
select select
radio input "true"
select select
select select "Hatzalah Garages"
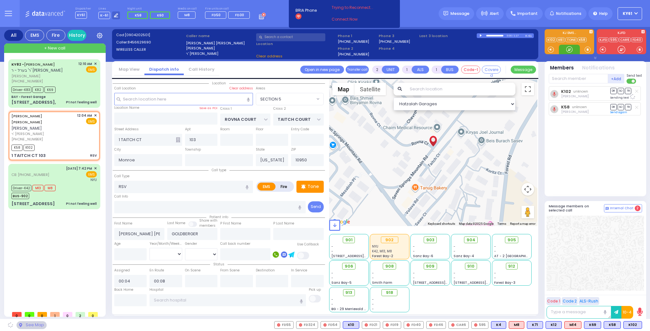
select select "SECTION 5"
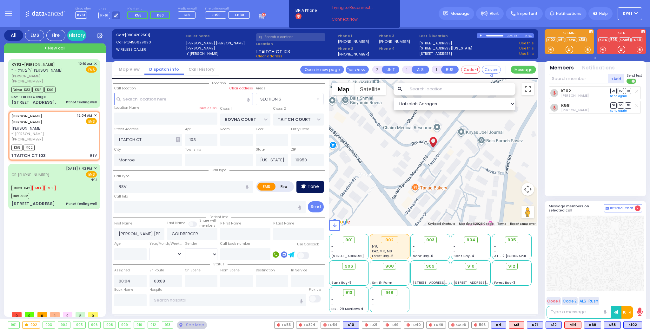
click at [311, 187] on p "Tone" at bounding box center [312, 186] width 11 height 7
click at [315, 189] on p "Tone" at bounding box center [312, 186] width 11 height 7
click at [179, 139] on icon at bounding box center [178, 139] width 4 height 5
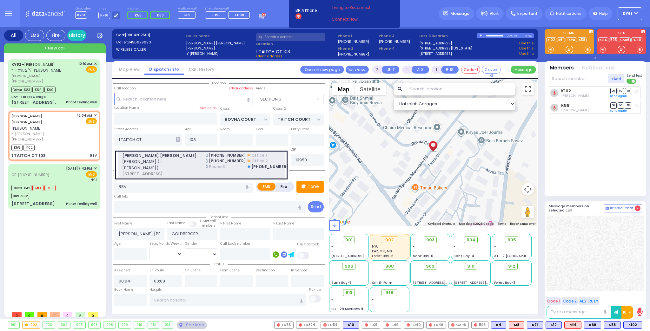
click at [183, 161] on span "יואל אברהם אבא גאלדבערגער (ר' שאול יחזקאל - ר' יואל גרינהוט)" at bounding box center [160, 165] width 76 height 12
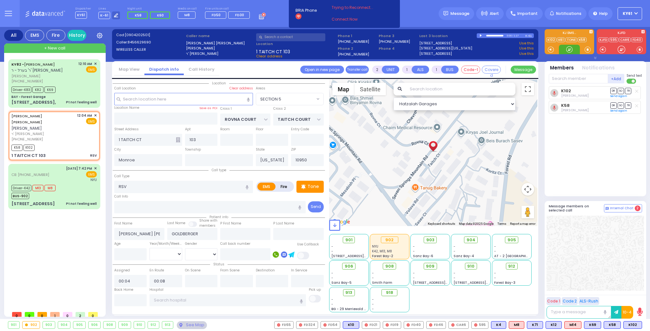
select select
radio input "true"
select select
select select "Hatzalah Garages"
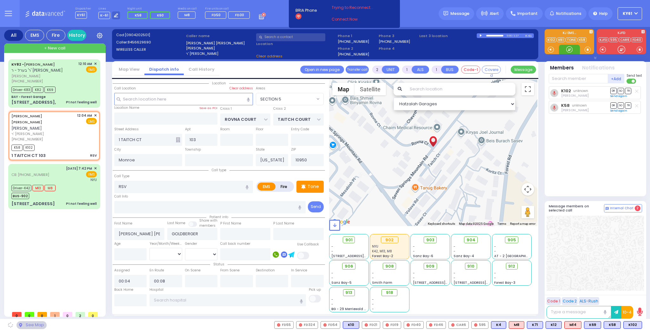
select select "SECTION 5"
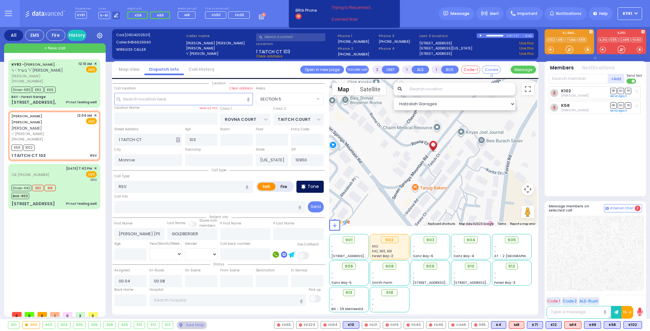
click at [311, 187] on p "Tone" at bounding box center [312, 186] width 11 height 7
click at [631, 324] on span "K12" at bounding box center [634, 325] width 16 height 7
select select
radio input "true"
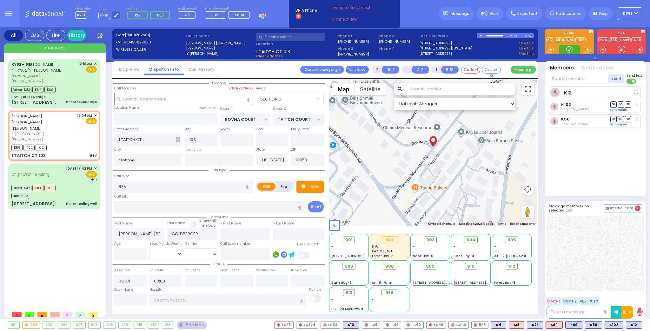
select select
select select "Hatzalah Garages"
select select "SECTION 5"
click at [511, 241] on span "905" at bounding box center [514, 240] width 9 height 6
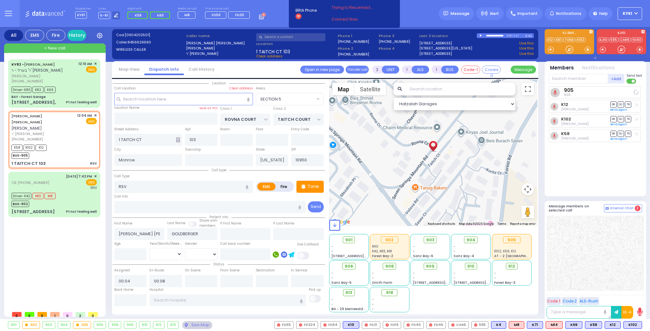
select select
radio input "true"
select select
select select "Hatzalah Garages"
select select "SECTION 5"
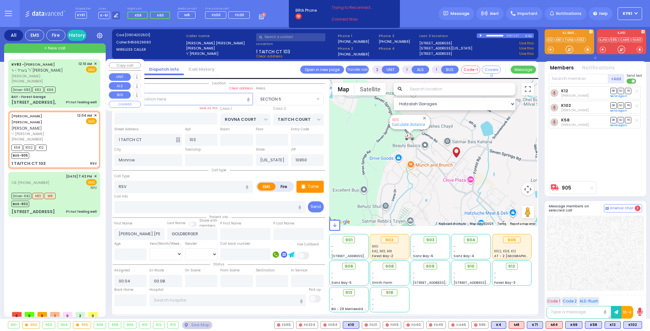
click at [76, 91] on div "Driver-K83 K82 K69" at bounding box center [53, 89] width 85 height 8
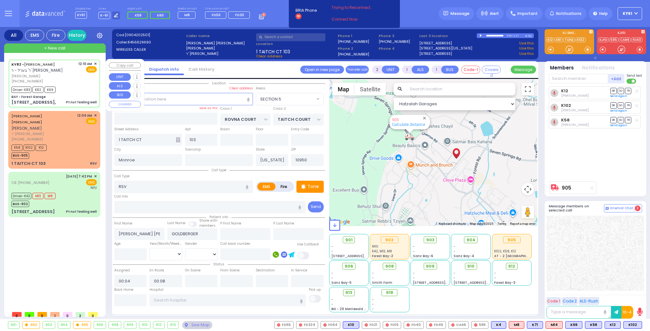
type input "6"
select select
type input "Pt not feeling well"
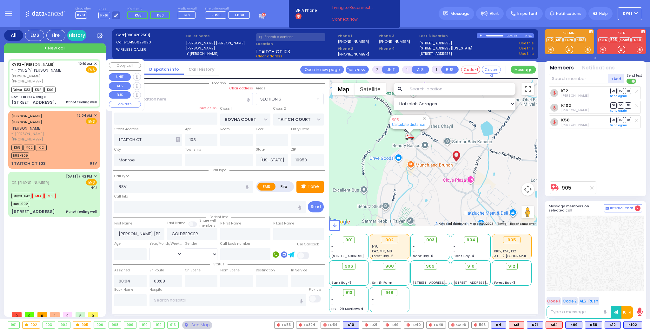
radio input "true"
type input "JOSHUA"
type input "GRUNHUT"
type input "Elkonoh"
type input "Grunhut"
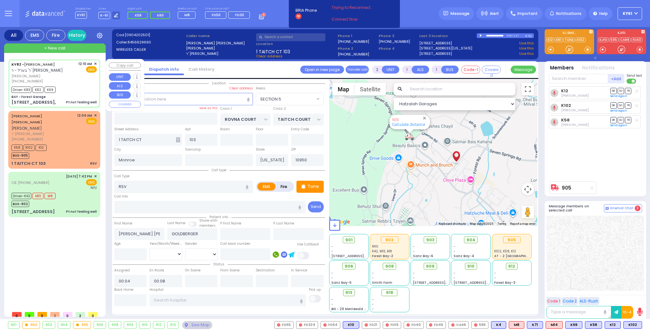
type input "34"
select select "Year"
select select "[DEMOGRAPHIC_DATA]"
type input "00:10"
type input "00:13"
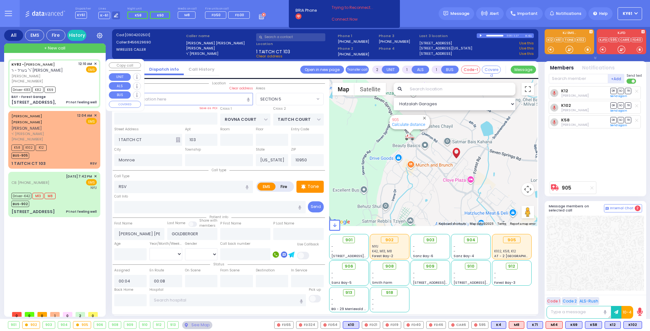
type input "00:15"
type input "00:18"
type input "St. Anthonys Comm Hospital 15 Maple Avenue Warwick"
select select "Hatzalah Garages"
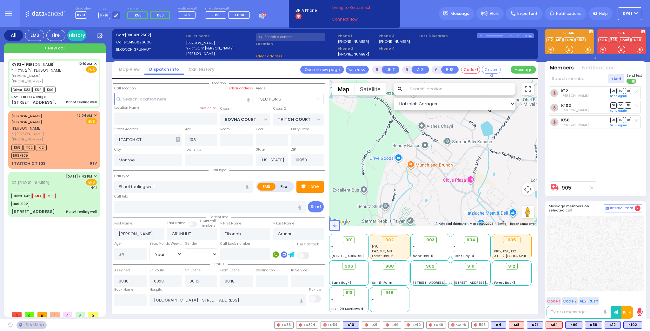
type input "BAY - Forest Garage"
type input "SANZ COURT"
type input "HAYES COURT"
type input "63 Forest Rd,"
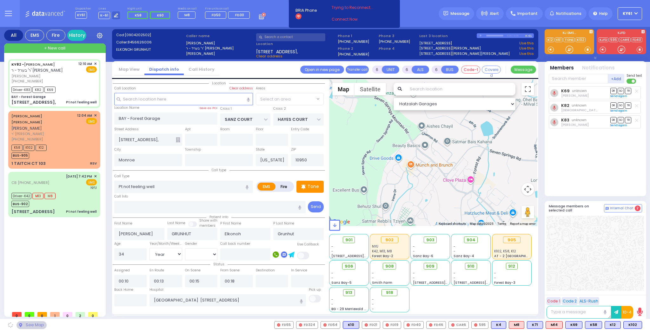
select select "SECTION 2"
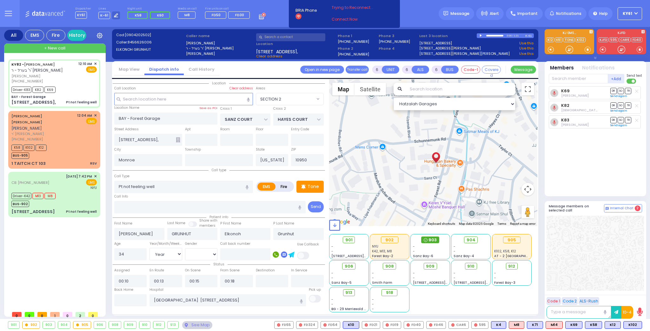
click at [431, 241] on span "903" at bounding box center [432, 240] width 8 height 6
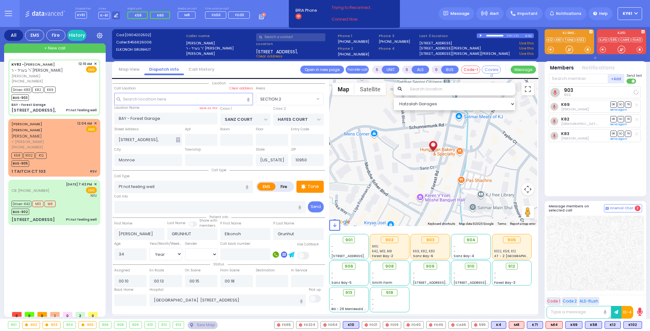
select select
radio input "true"
select select "Year"
select select "[DEMOGRAPHIC_DATA]"
select select "Hatzalah Garages"
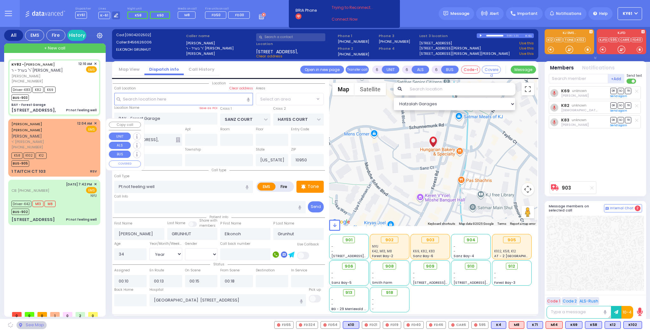
select select "SECTION 2"
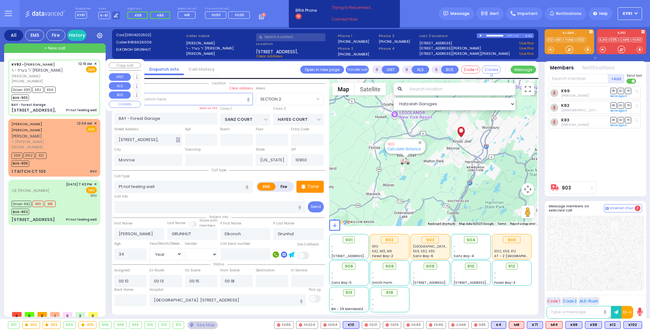
select select
radio input "true"
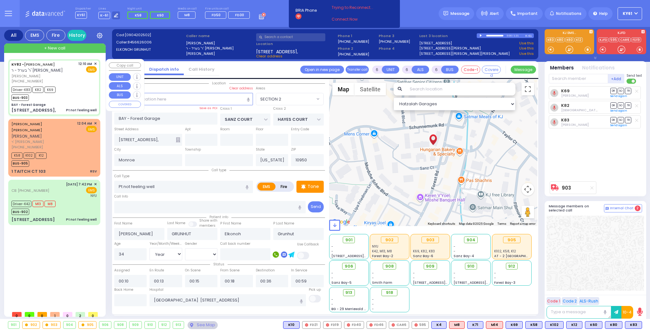
select select "SECTION 2"
select select "Year"
select select "[DEMOGRAPHIC_DATA]"
select select
radio input "true"
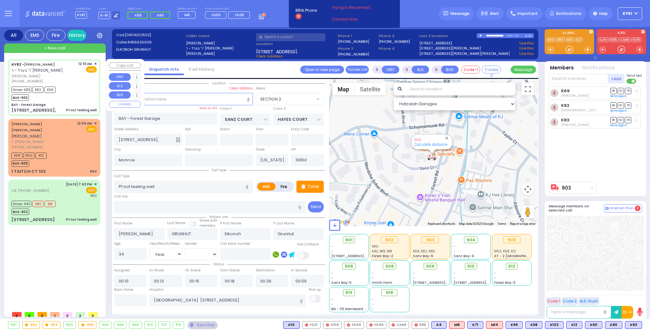
select select "Year"
select select "[DEMOGRAPHIC_DATA]"
select select "Hatzalah Garages"
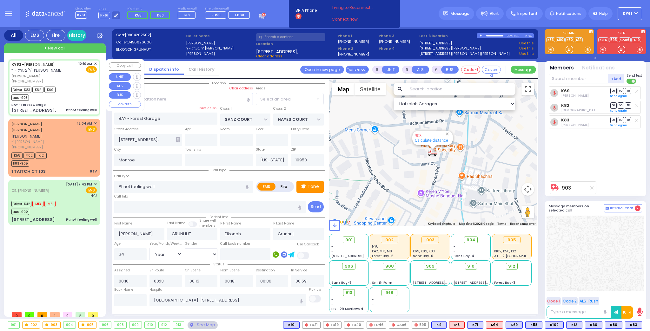
select select "SECTION 2"
select select
radio input "true"
select select "Year"
select select "[DEMOGRAPHIC_DATA]"
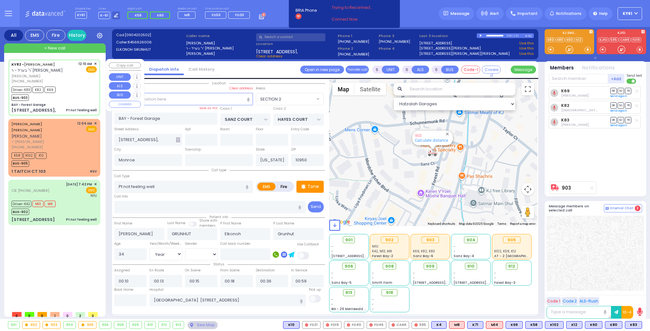
select select "Hatzalah Garages"
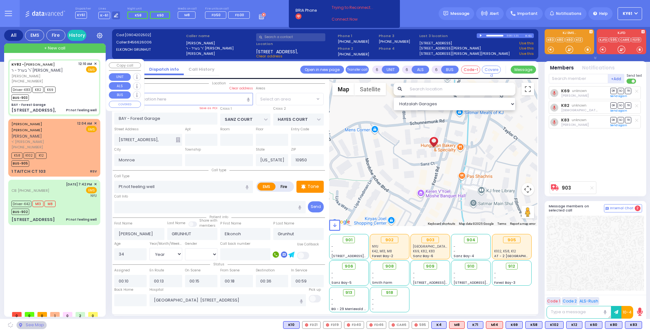
select select "SECTION 2"
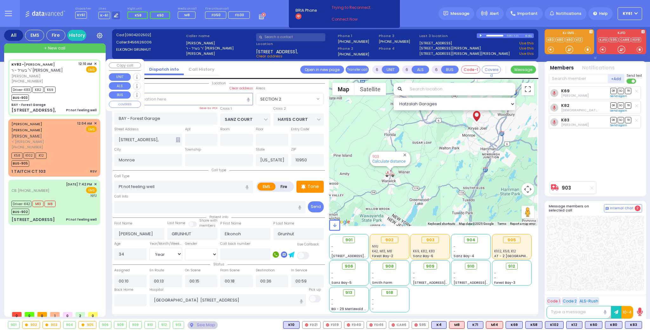
select select
radio input "true"
select select "Year"
select select "[DEMOGRAPHIC_DATA]"
select select "Hatzalah Garages"
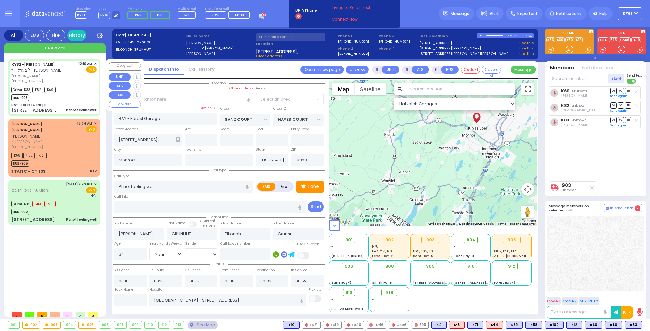
select select "SECTION 2"
select select
radio input "true"
select select "Year"
select select "[DEMOGRAPHIC_DATA]"
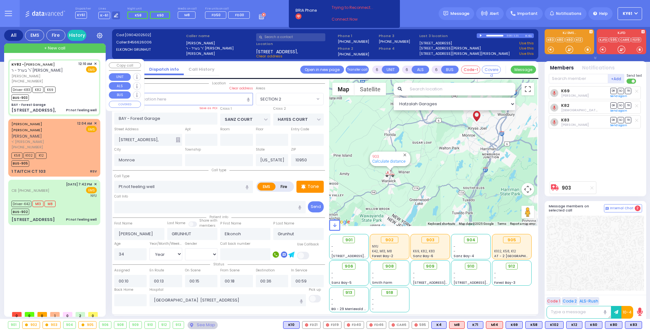
select select "Hatzalah Garages"
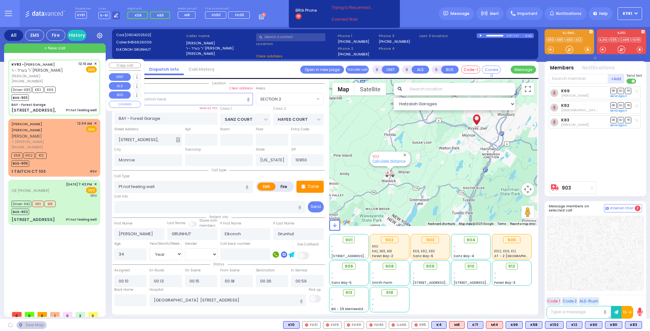
select select
radio input "true"
select select "Year"
select select "[DEMOGRAPHIC_DATA]"
select select "Hatzalah Garages"
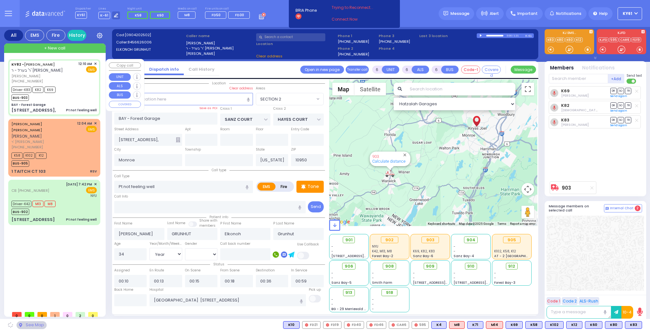
select select "SECTION 2"
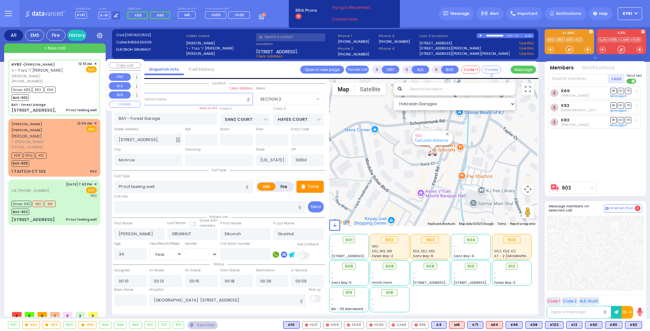
select select
radio input "true"
select select "Year"
select select "[DEMOGRAPHIC_DATA]"
select select "Hatzalah Garages"
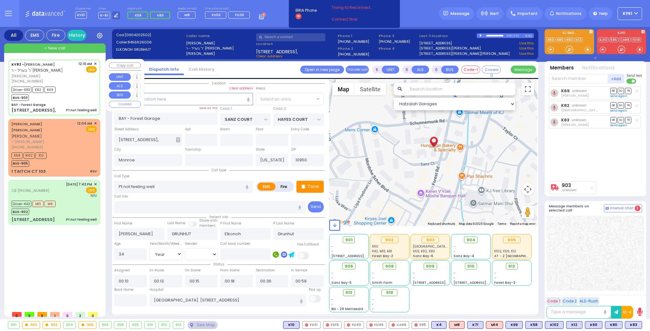
select select "SECTION 2"
